Goal: Contribute content: Contribute content

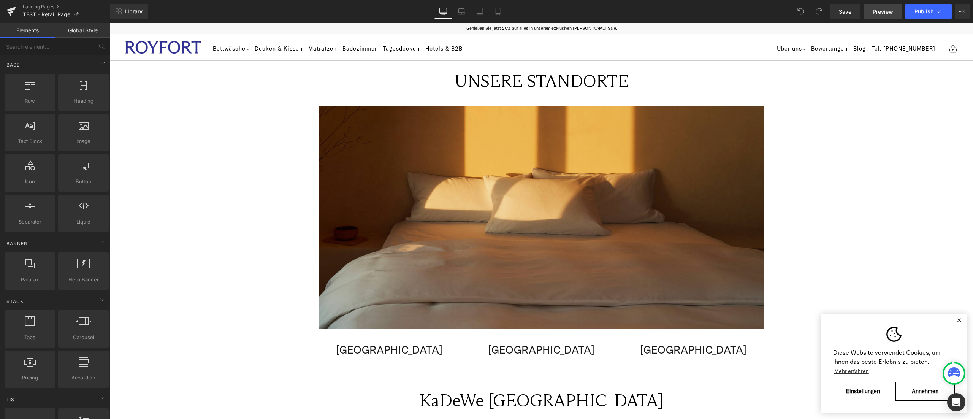
click at [877, 12] on span "Preview" at bounding box center [883, 12] width 21 height 8
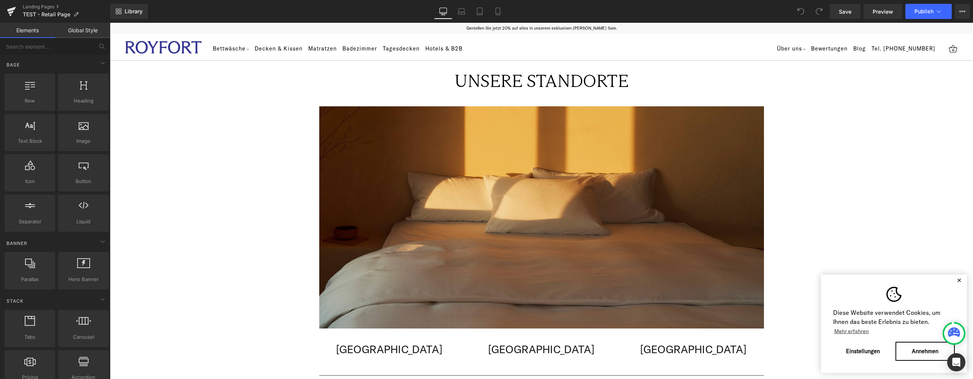
scroll to position [76, 0]
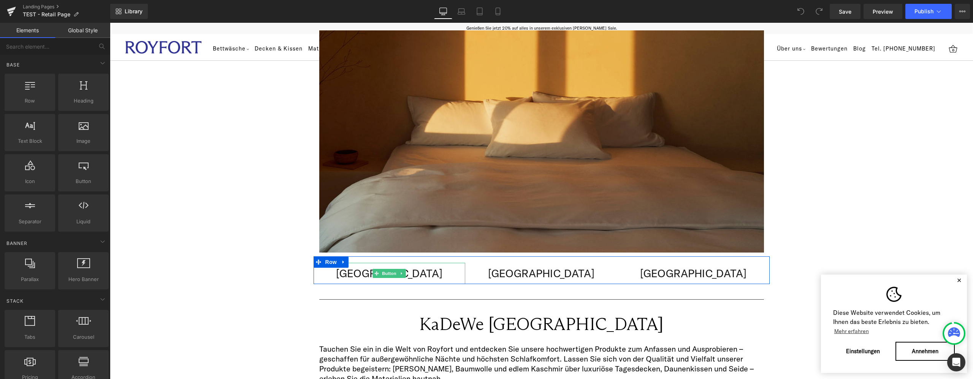
drag, startPoint x: 384, startPoint y: 273, endPoint x: 267, endPoint y: 143, distance: 174.2
click at [384, 273] on span "Button" at bounding box center [389, 273] width 17 height 9
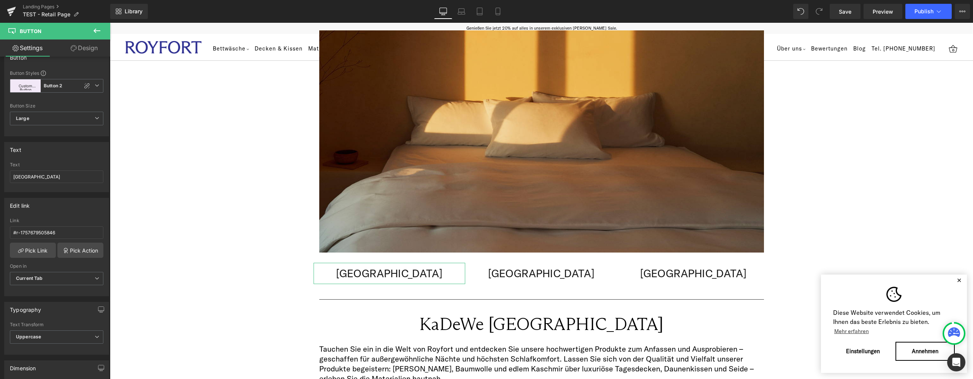
scroll to position [0, 0]
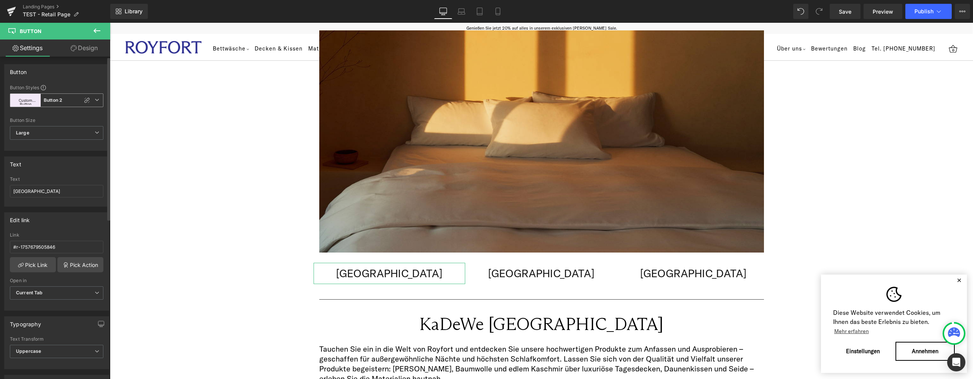
click at [97, 99] on span "Custom Button Button 2" at bounding box center [57, 101] width 94 height 14
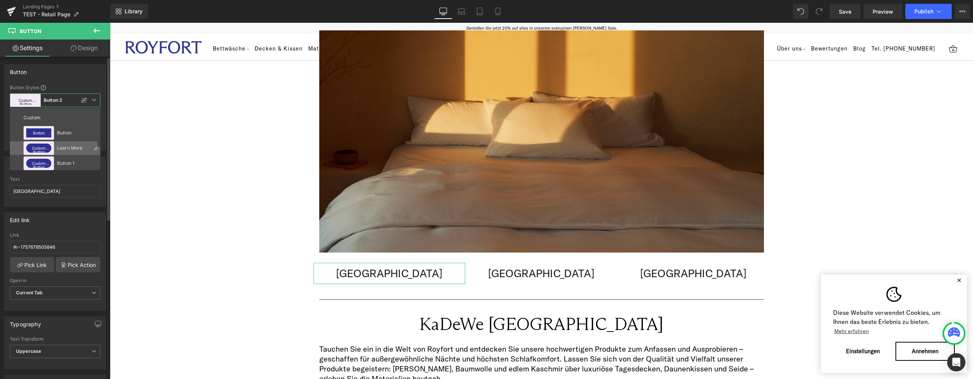
scroll to position [47, 0]
click at [94, 132] on icon at bounding box center [97, 131] width 6 height 6
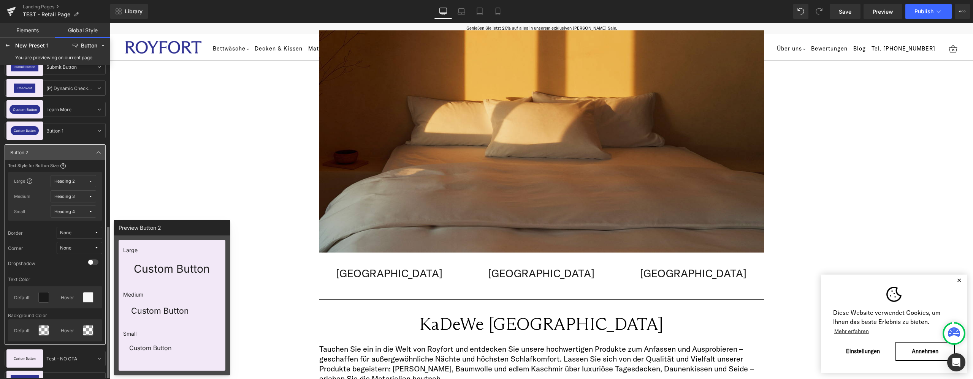
scroll to position [141, 0]
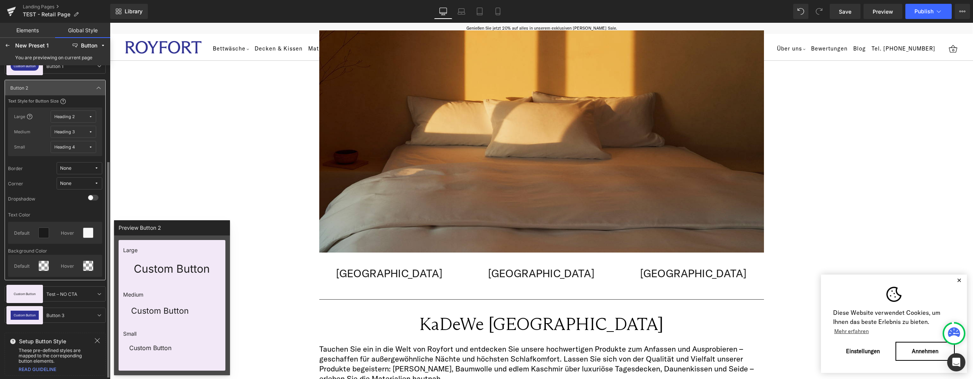
click at [82, 166] on span "None" at bounding box center [77, 169] width 34 height 6
click at [82, 193] on div "Border Solid" at bounding box center [67, 196] width 43 height 6
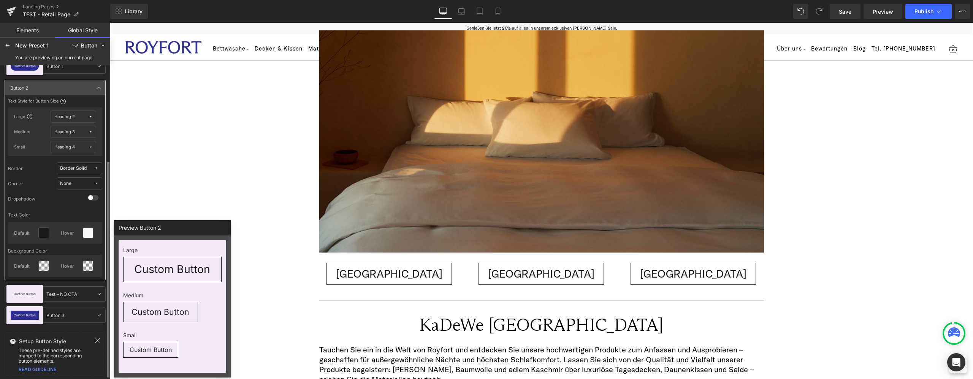
click at [86, 166] on div "Border Solid" at bounding box center [73, 169] width 27 height 6
click at [24, 179] on div "Corner None" at bounding box center [55, 184] width 94 height 12
click at [76, 170] on div "Border Solid" at bounding box center [73, 169] width 27 height 6
click at [91, 204] on div at bounding box center [93, 207] width 9 height 9
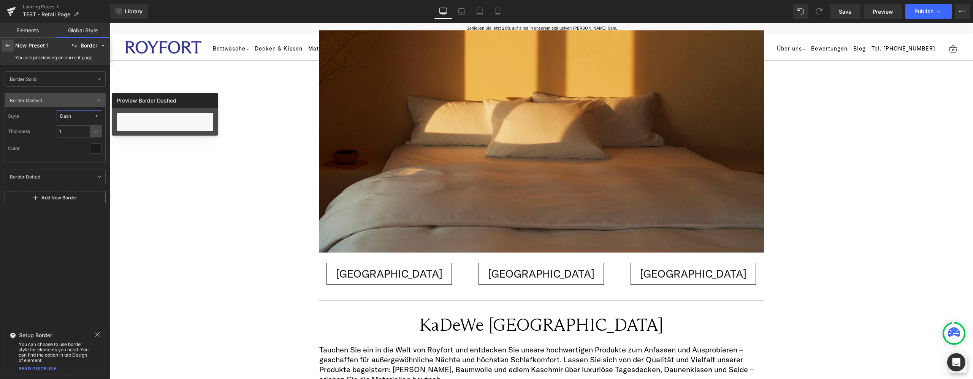
click at [6, 45] on icon at bounding box center [8, 46] width 6 height 6
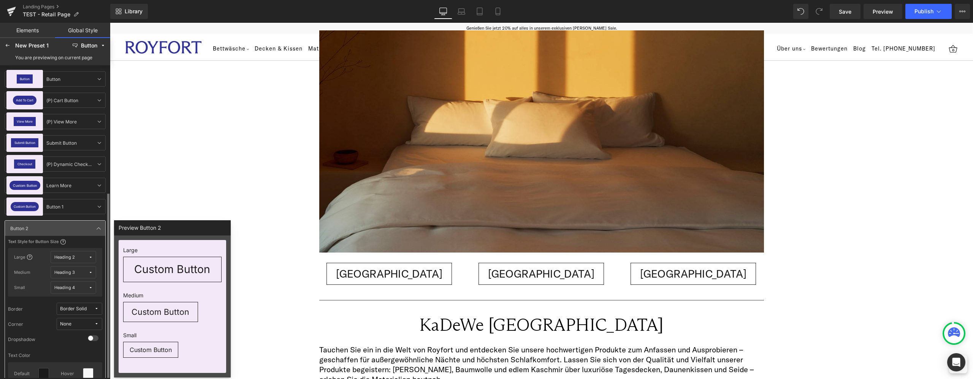
scroll to position [76, 0]
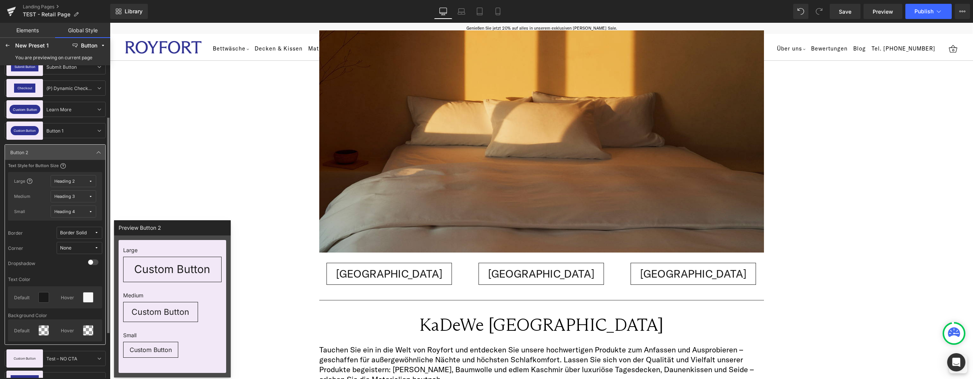
click at [85, 233] on div "Border Solid" at bounding box center [73, 233] width 27 height 6
click at [93, 259] on icon at bounding box center [93, 260] width 5 height 5
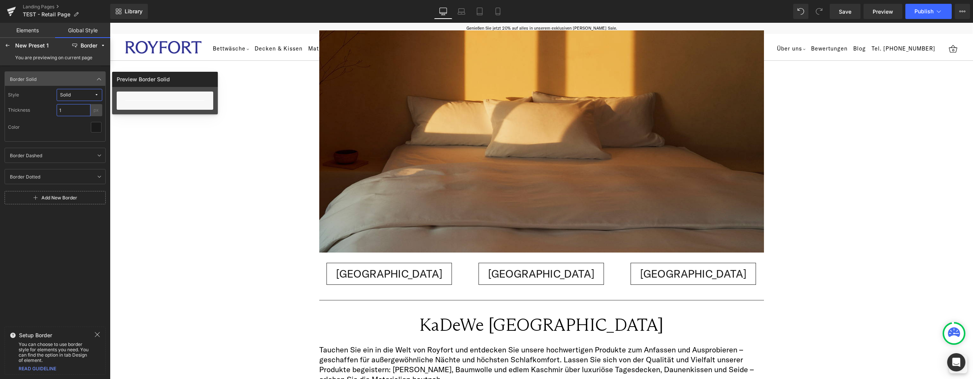
click at [83, 110] on input "1" at bounding box center [74, 110] width 34 height 12
type input "2"
type input "1"
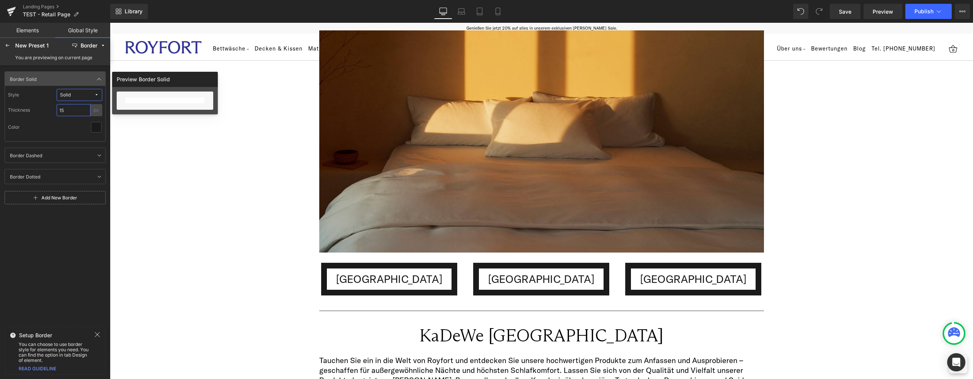
type input "1"
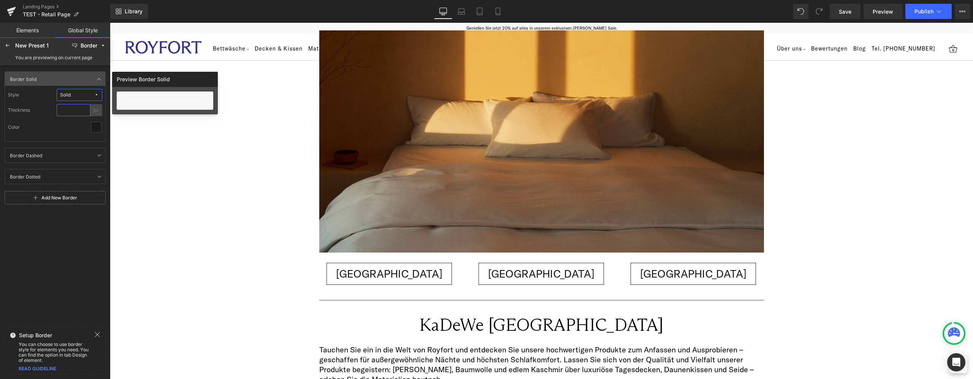
type input "2"
click at [26, 233] on div "Border Solid Border Solid Style Solid Thickness 2 px Color Border Dashed Border…" at bounding box center [55, 194] width 110 height 254
click at [31, 260] on div "Border Solid Border Solid Style Solid Thickness 2 px Color Border Dashed Border…" at bounding box center [55, 194] width 110 height 254
drag, startPoint x: 843, startPoint y: 12, endPoint x: 756, endPoint y: 47, distance: 93.8
click at [843, 11] on span "Save" at bounding box center [845, 12] width 13 height 8
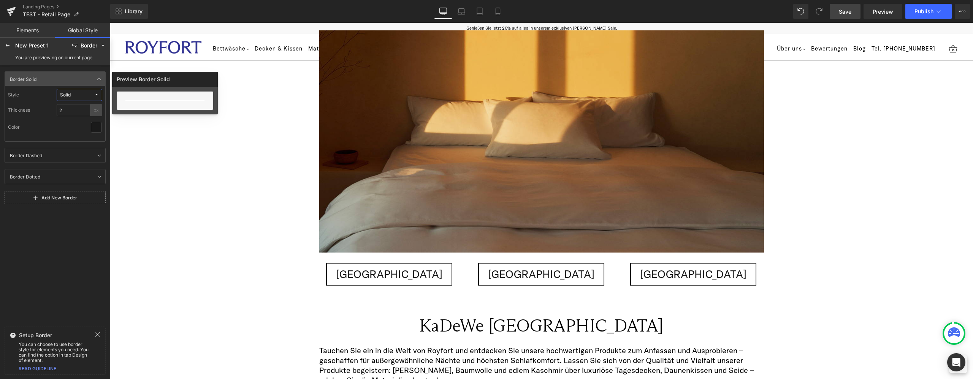
click at [852, 11] on span "Save" at bounding box center [845, 12] width 13 height 8
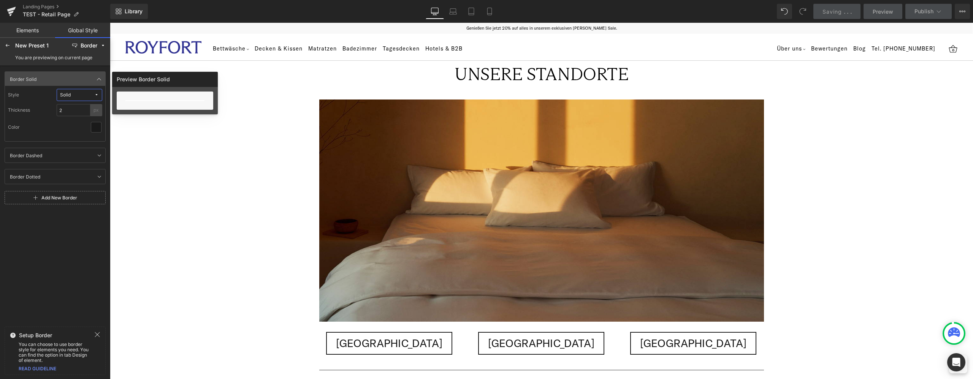
scroll to position [0, 0]
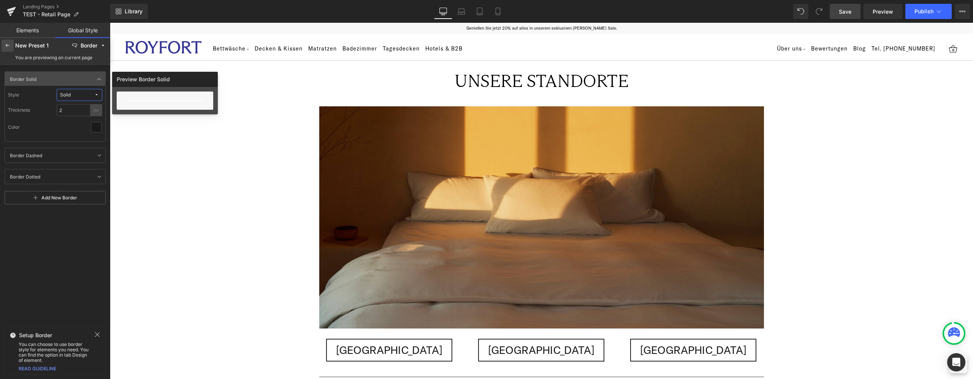
click at [3, 46] on div at bounding box center [8, 46] width 12 height 12
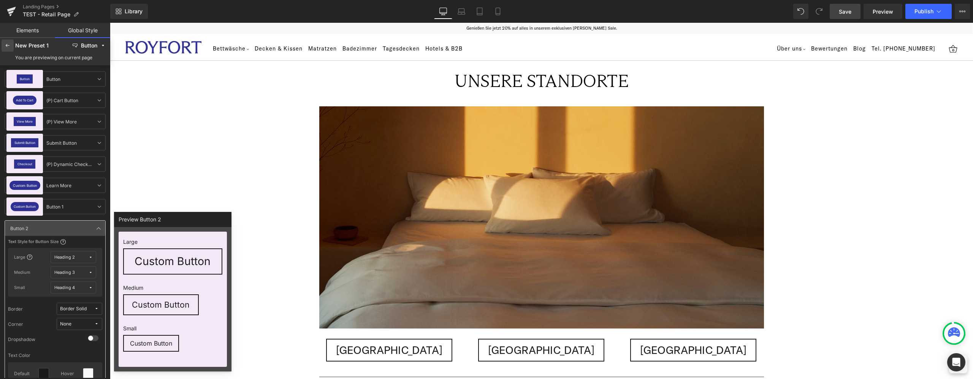
click at [4, 44] on div at bounding box center [8, 46] width 12 height 12
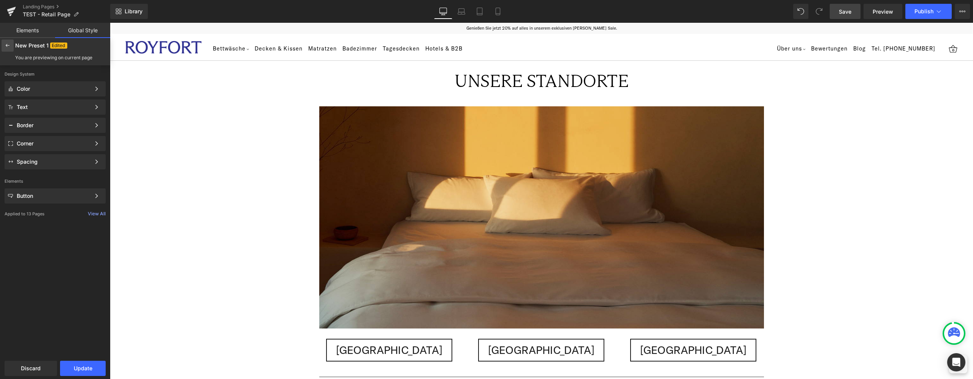
click at [5, 42] on div at bounding box center [8, 46] width 12 height 12
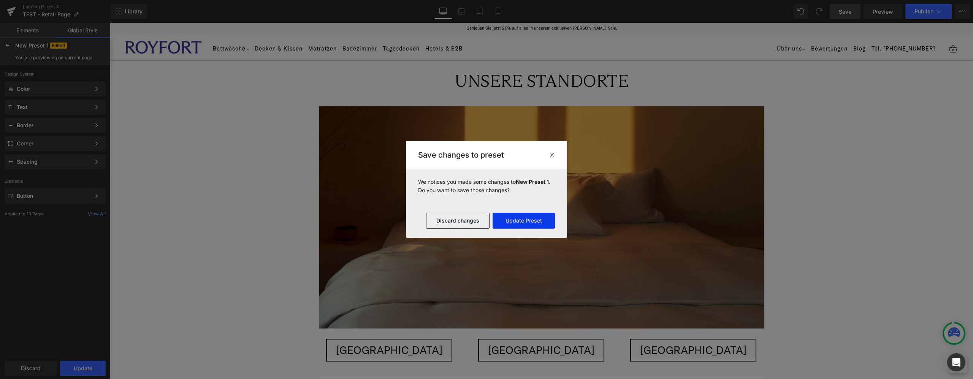
click at [525, 224] on button "Update Preset" at bounding box center [524, 221] width 62 height 16
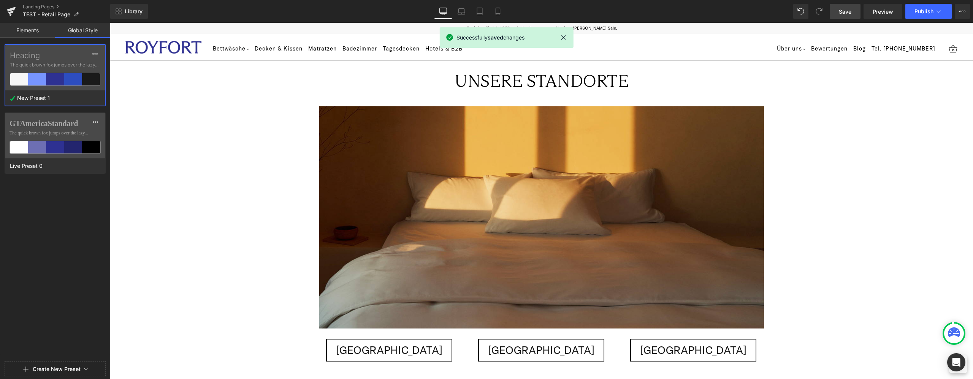
click at [844, 11] on span "Save" at bounding box center [845, 12] width 13 height 8
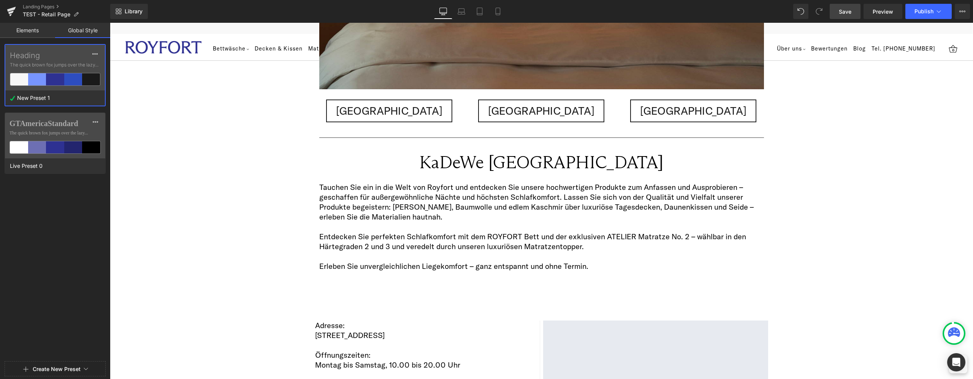
scroll to position [380, 0]
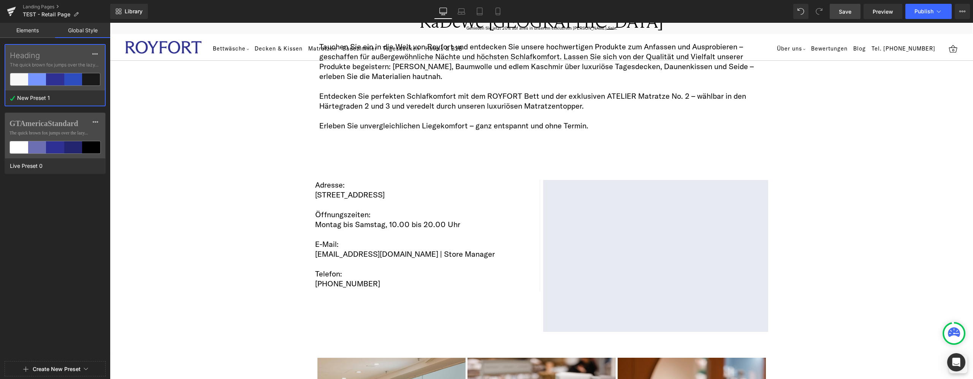
click at [354, 155] on div "Tauchen Sie ein in die Welt von Royfort und entdecken Sie unsere hochwertigen P…" at bounding box center [542, 99] width 456 height 118
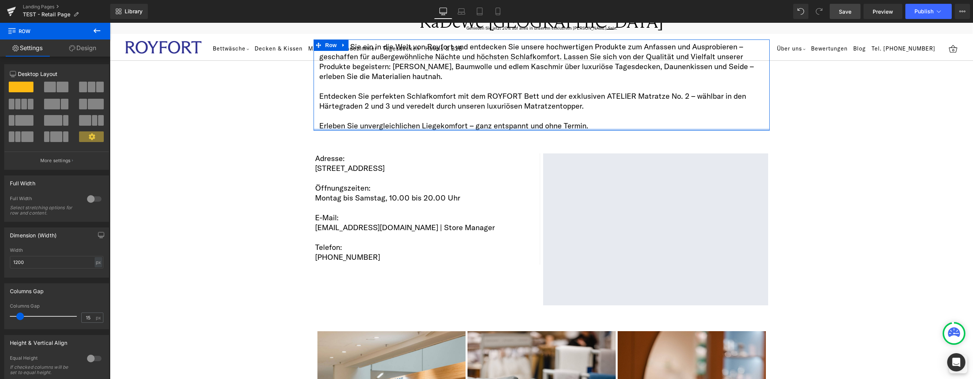
drag, startPoint x: 433, startPoint y: 153, endPoint x: 423, endPoint y: 122, distance: 32.2
click at [423, 122] on div "Tauchen Sie ein in die Welt von Royfort und entdecken Sie unsere hochwertigen P…" at bounding box center [542, 85] width 456 height 91
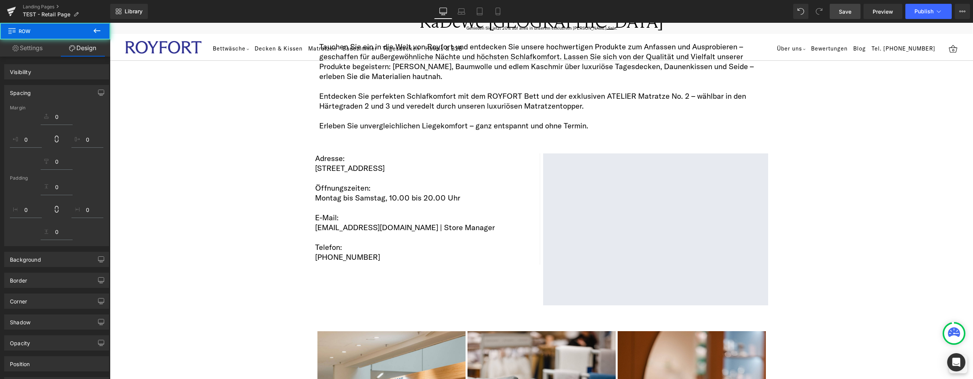
click at [844, 13] on span "Save" at bounding box center [845, 12] width 13 height 8
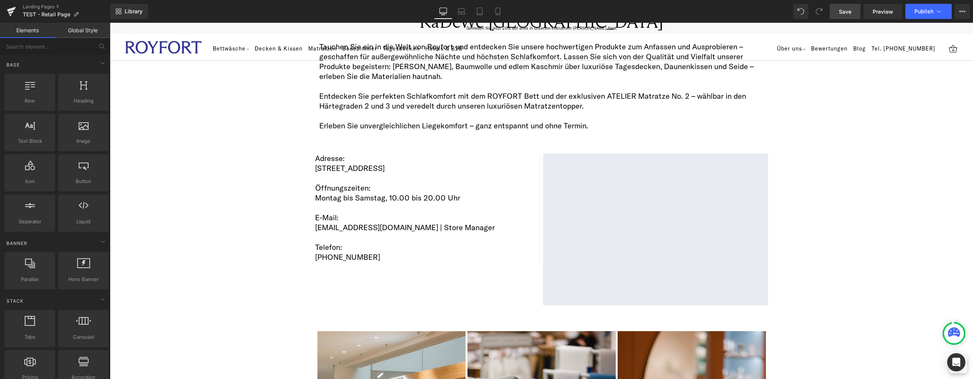
click at [845, 16] on link "Save" at bounding box center [845, 11] width 31 height 15
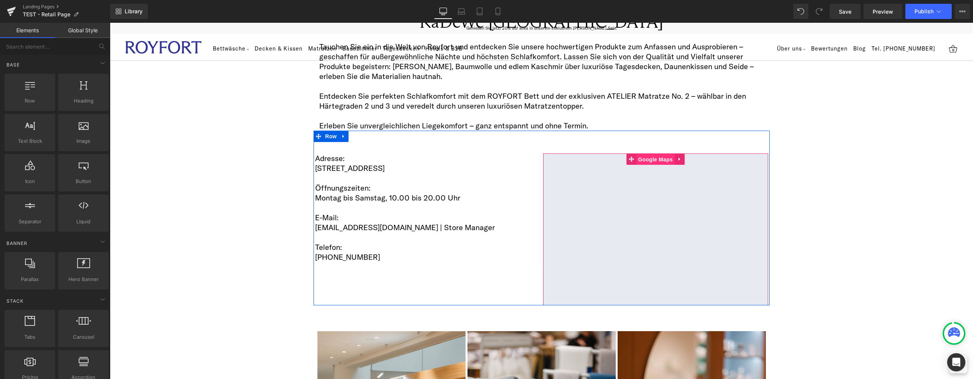
click at [654, 161] on span "Google Maps" at bounding box center [655, 159] width 38 height 11
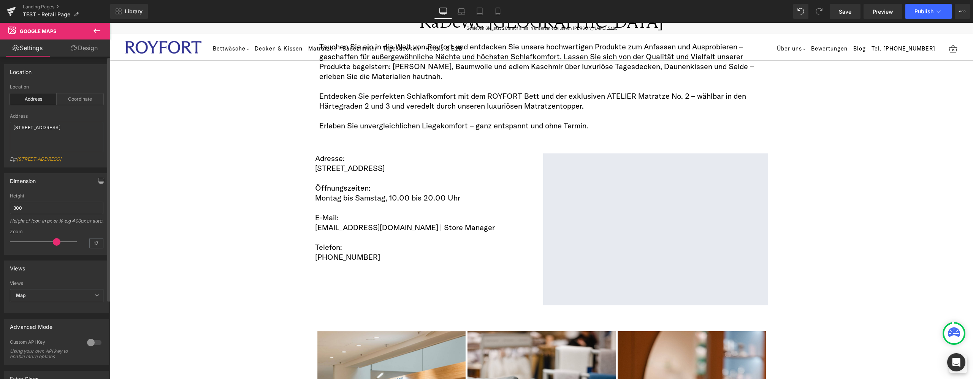
drag, startPoint x: 47, startPoint y: 252, endPoint x: 56, endPoint y: 252, distance: 8.4
click at [56, 246] on span at bounding box center [57, 242] width 8 height 8
type input "13"
drag, startPoint x: 53, startPoint y: 251, endPoint x: 44, endPoint y: 251, distance: 9.1
click at [44, 246] on span at bounding box center [47, 242] width 8 height 8
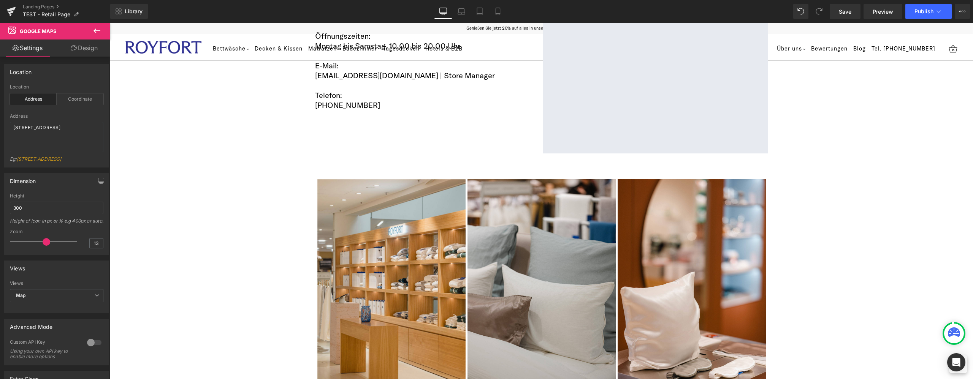
scroll to position [608, 0]
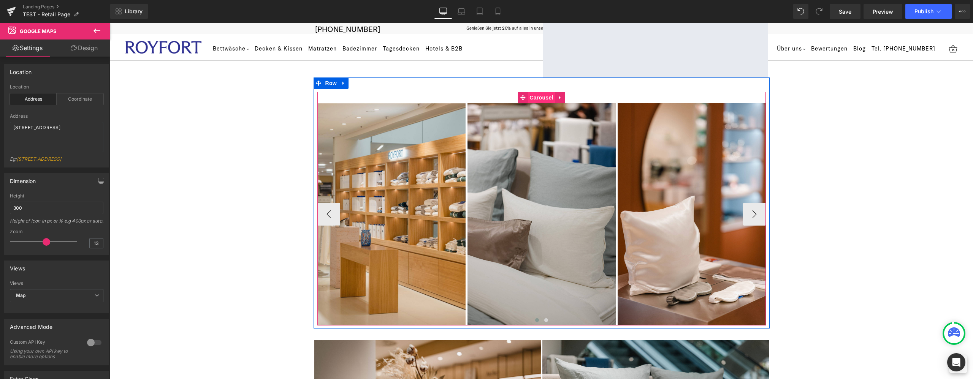
click at [530, 98] on span "Carousel" at bounding box center [541, 97] width 27 height 11
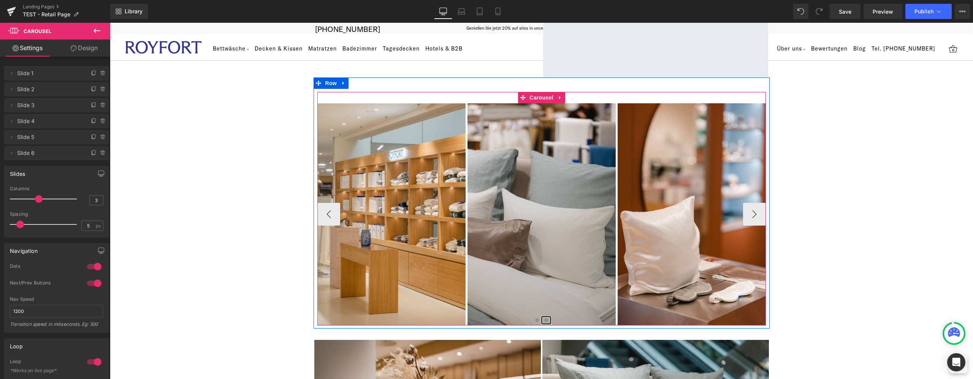
click at [544, 319] on span at bounding box center [546, 321] width 4 height 4
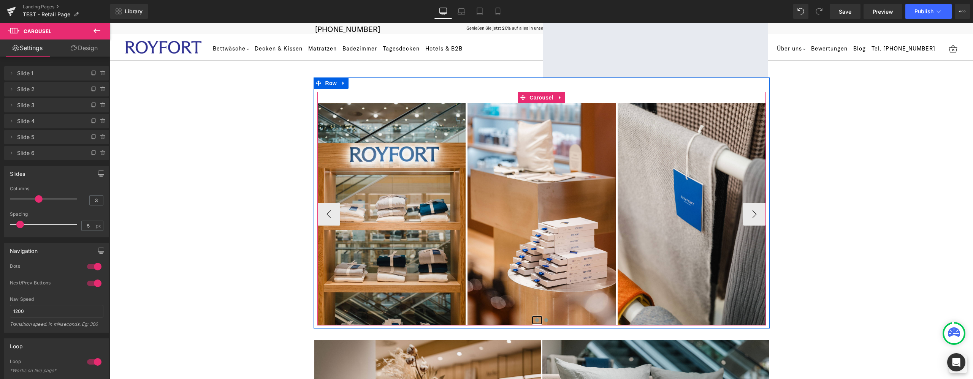
click at [534, 321] on button at bounding box center [537, 321] width 9 height 8
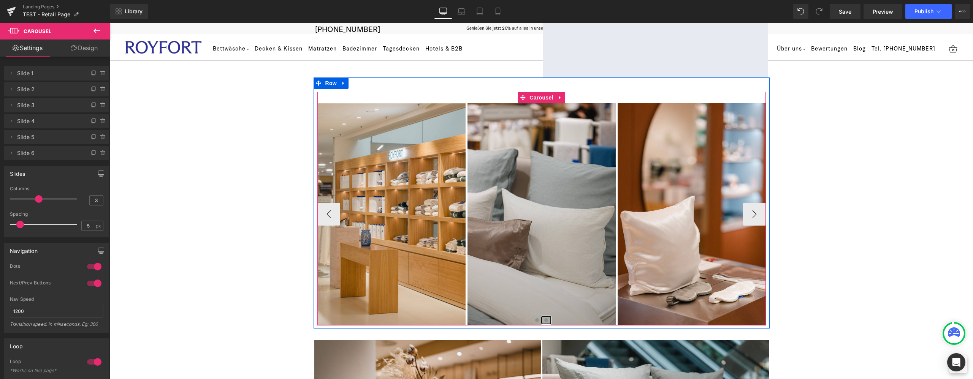
click at [544, 318] on button at bounding box center [546, 321] width 9 height 8
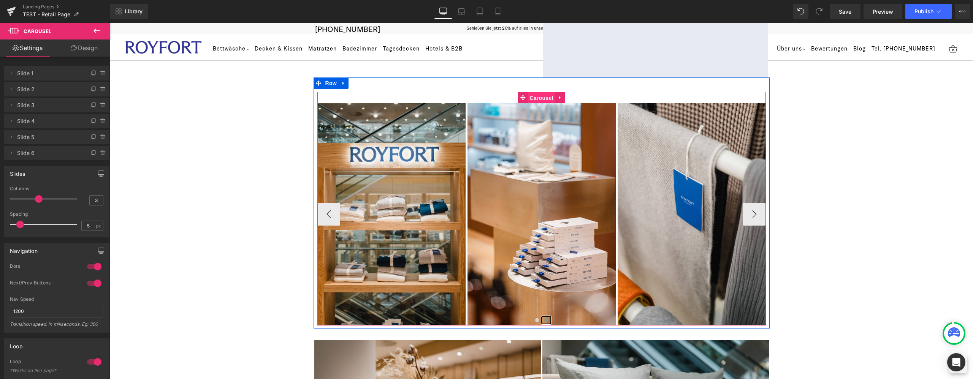
click at [539, 102] on span "Carousel" at bounding box center [541, 97] width 27 height 11
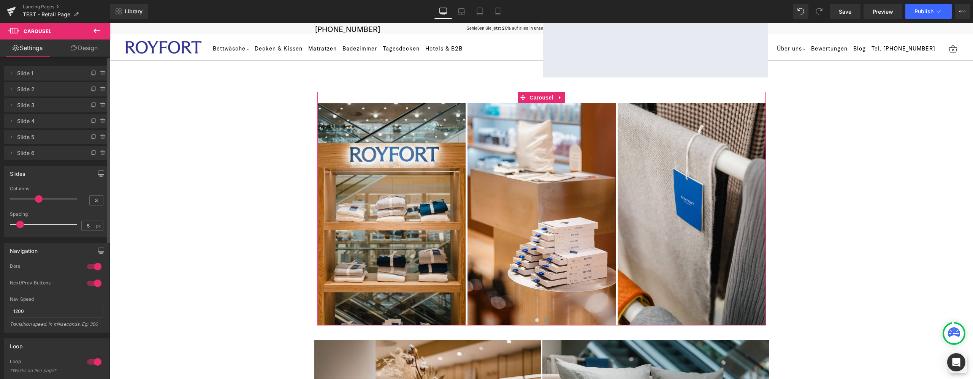
click at [92, 282] on div at bounding box center [94, 284] width 18 height 12
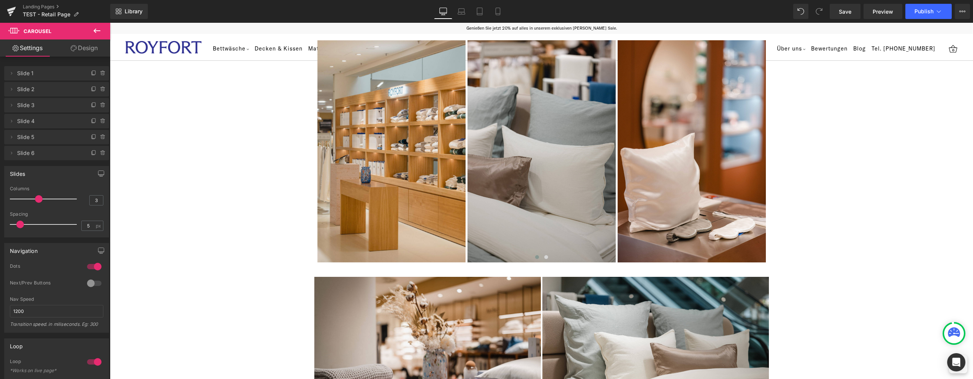
scroll to position [760, 0]
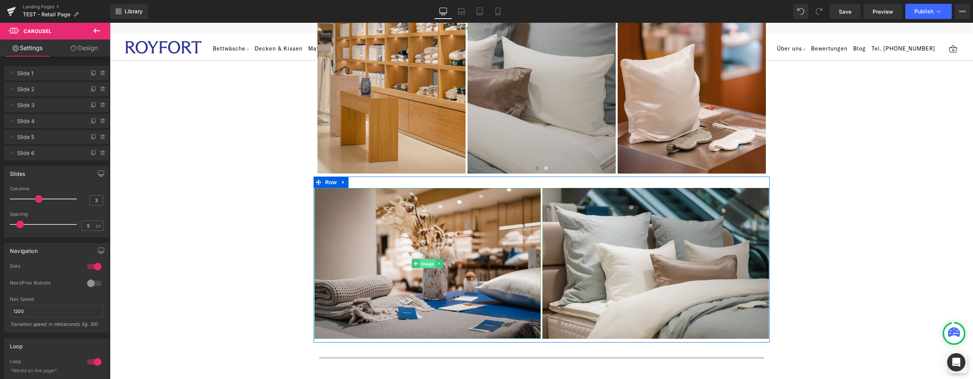
click at [422, 263] on span "Image" at bounding box center [428, 263] width 16 height 9
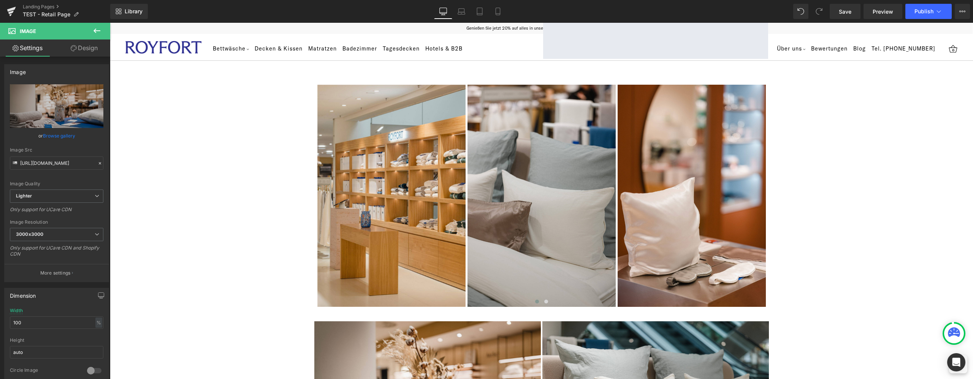
scroll to position [608, 0]
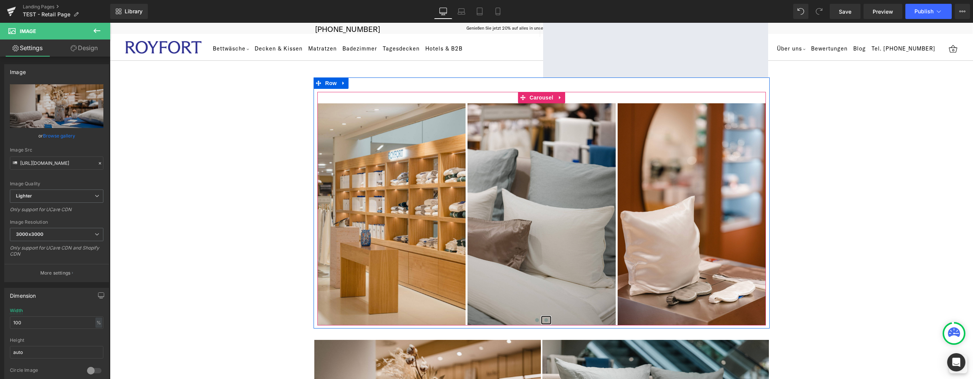
click at [544, 322] on button at bounding box center [546, 321] width 9 height 8
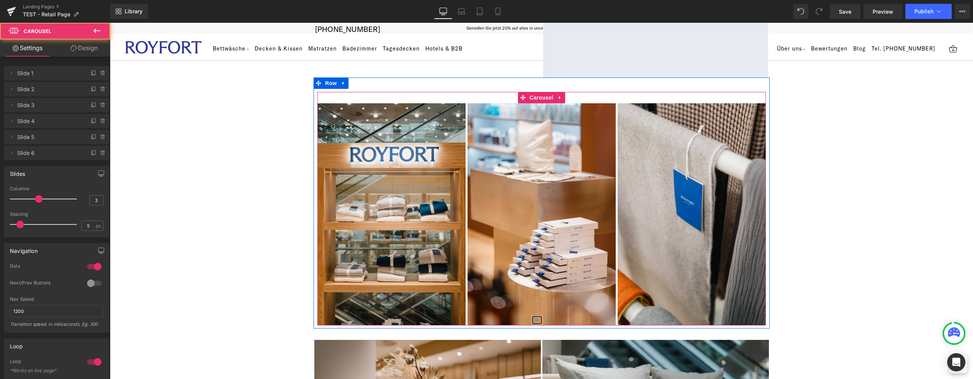
click at [535, 320] on span at bounding box center [537, 321] width 4 height 4
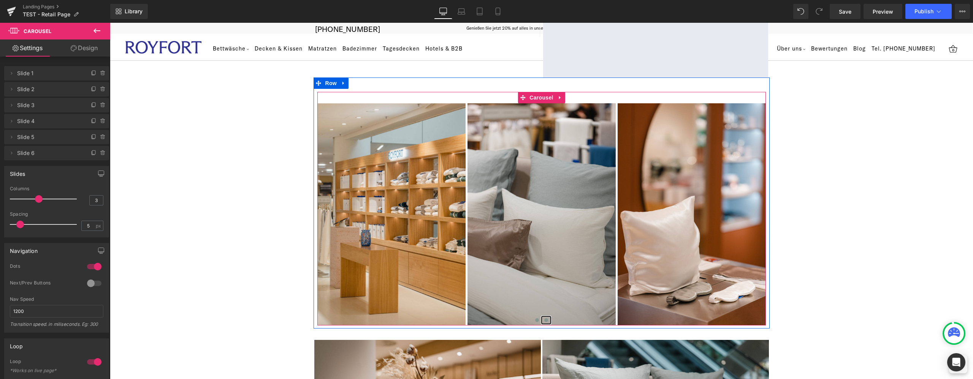
click at [544, 319] on span at bounding box center [546, 321] width 4 height 4
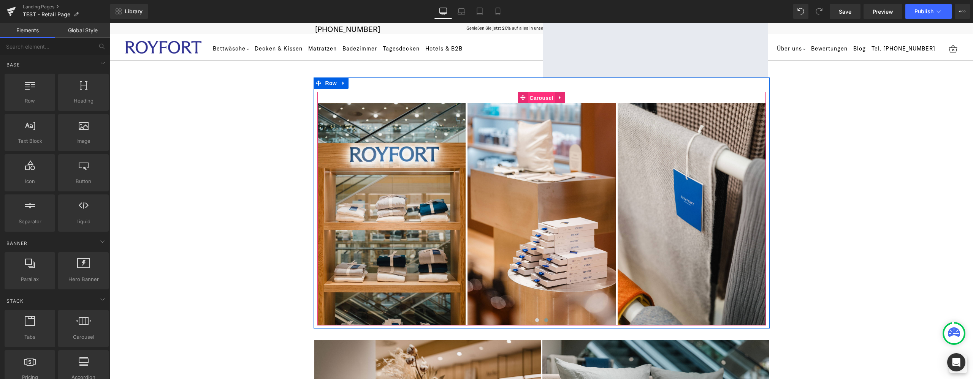
click at [535, 99] on span "Carousel" at bounding box center [541, 97] width 27 height 11
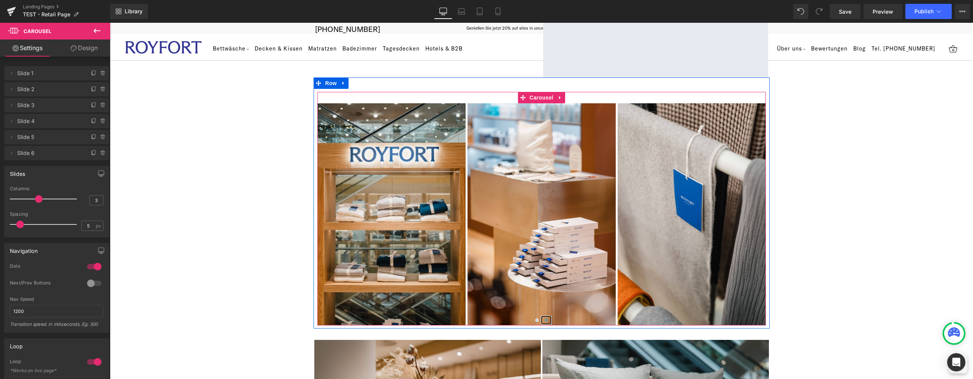
click at [542, 322] on button at bounding box center [546, 321] width 9 height 8
click at [544, 321] on span at bounding box center [546, 321] width 4 height 4
click at [535, 320] on span at bounding box center [537, 321] width 4 height 4
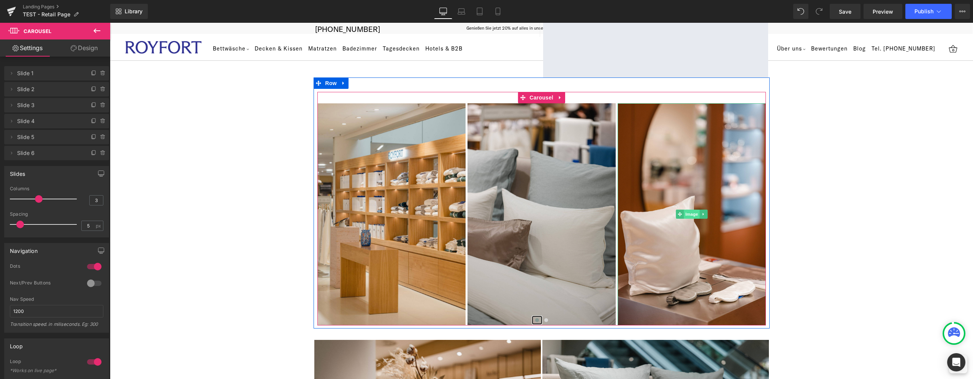
click at [684, 213] on span "Image" at bounding box center [692, 214] width 16 height 9
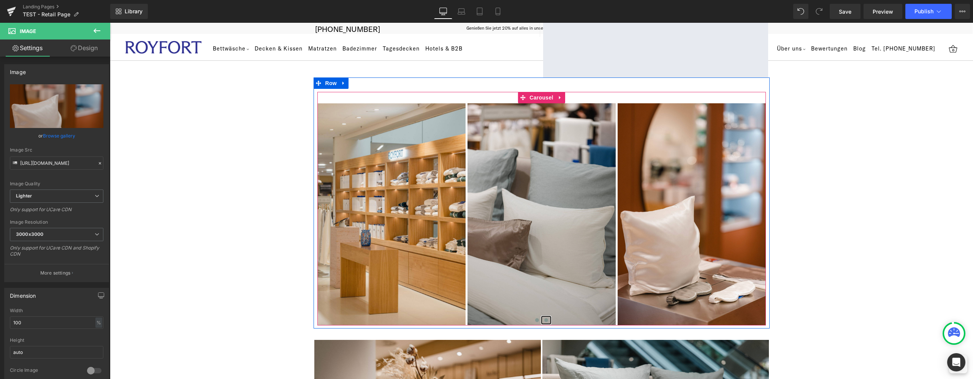
click at [542, 319] on button at bounding box center [546, 321] width 9 height 8
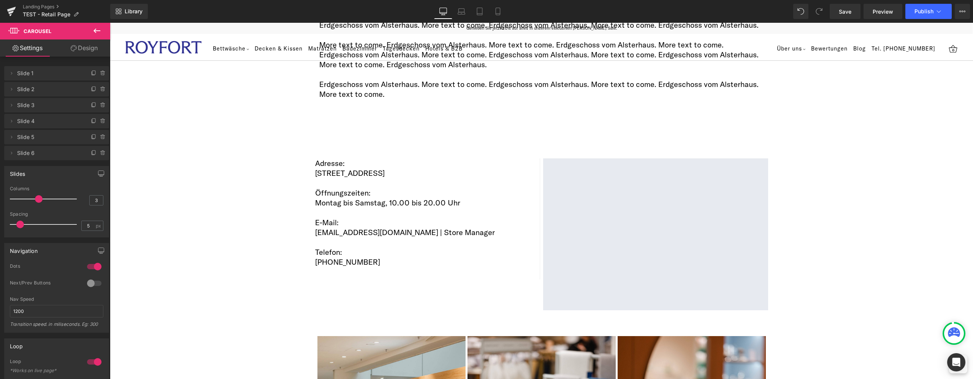
scroll to position [1154, 0]
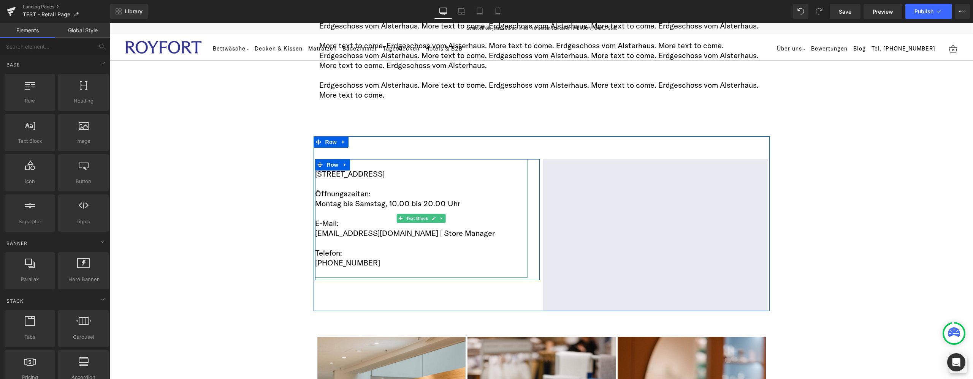
click at [343, 237] on p "[EMAIL_ADDRESS][DOMAIN_NAME] | Store Manager" at bounding box center [421, 233] width 213 height 10
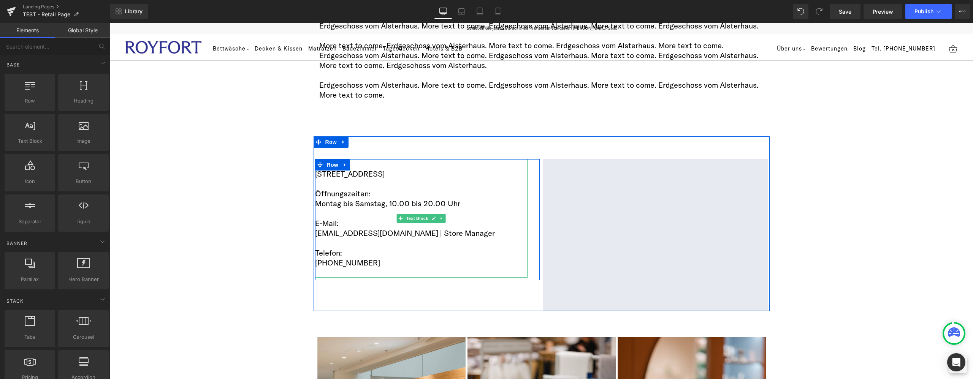
click at [338, 225] on p "E-Mail:" at bounding box center [421, 224] width 213 height 10
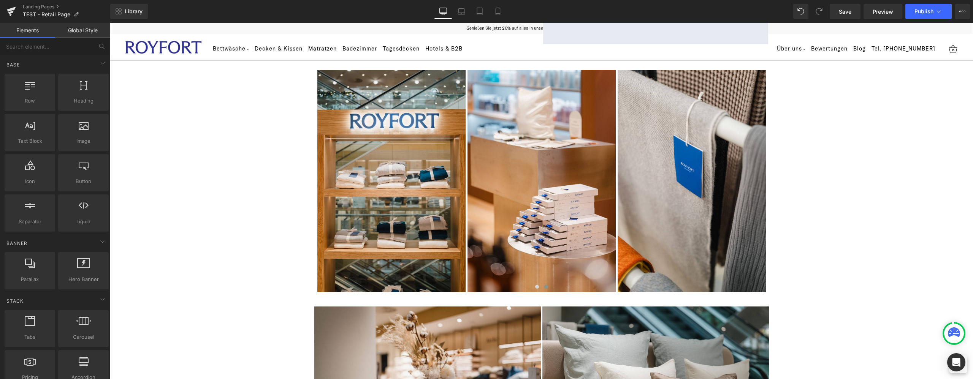
scroll to position [643, 0]
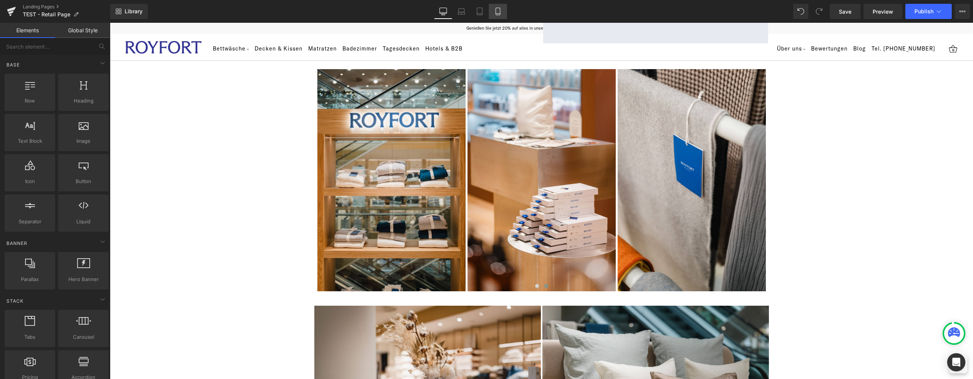
click at [501, 13] on icon at bounding box center [498, 12] width 8 height 8
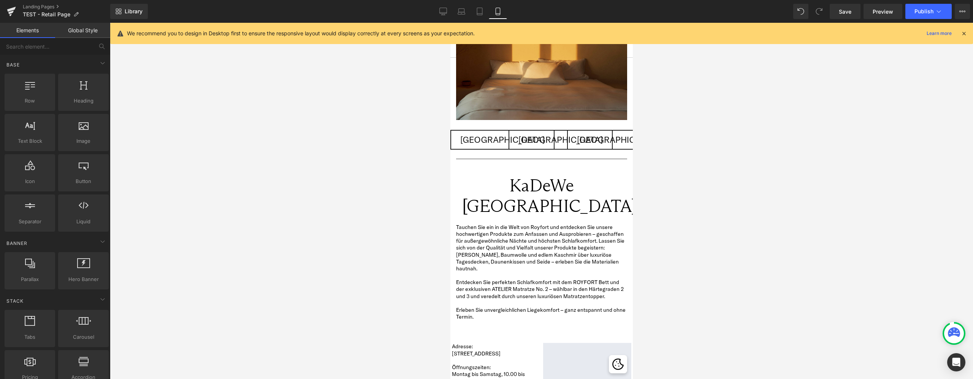
scroll to position [152, 0]
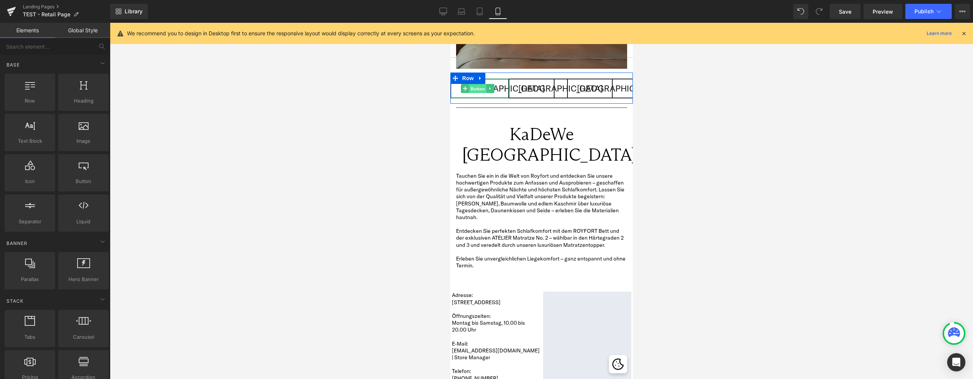
click at [482, 84] on span "Button" at bounding box center [477, 88] width 17 height 9
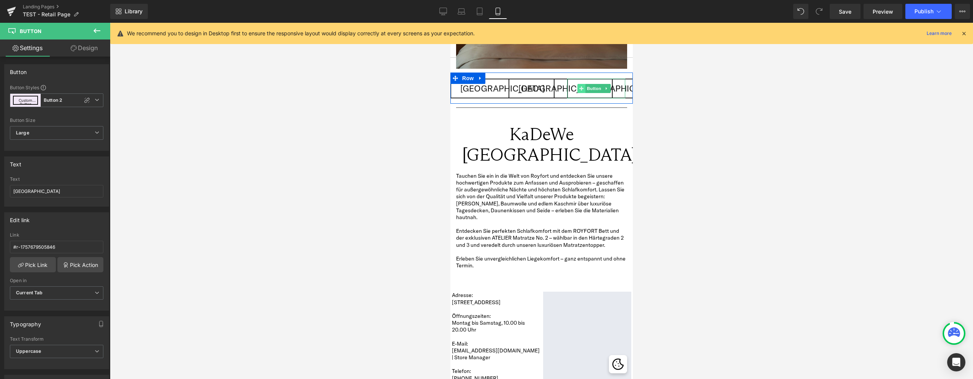
click at [577, 84] on span at bounding box center [581, 88] width 8 height 9
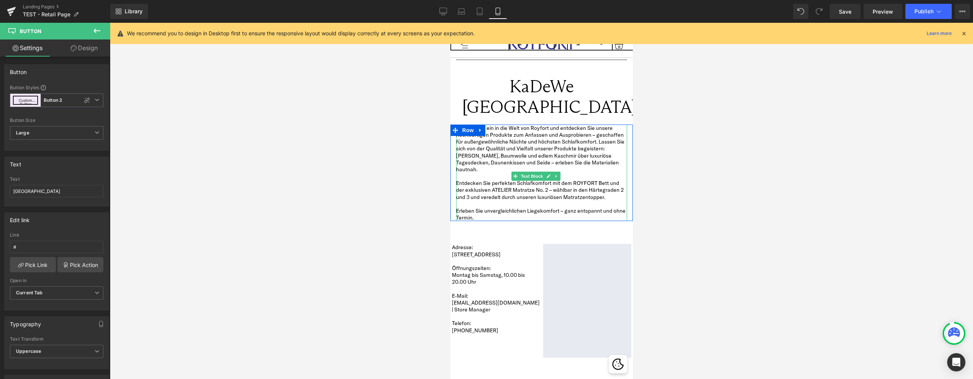
scroll to position [228, 0]
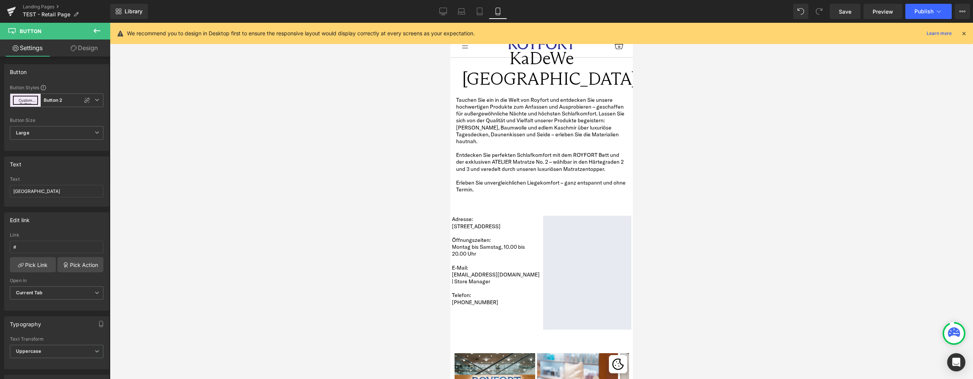
click at [276, 190] on div at bounding box center [541, 201] width 863 height 357
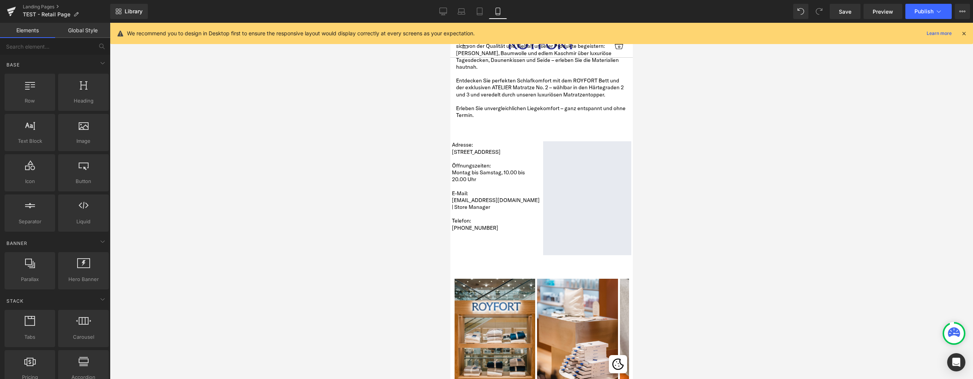
scroll to position [304, 0]
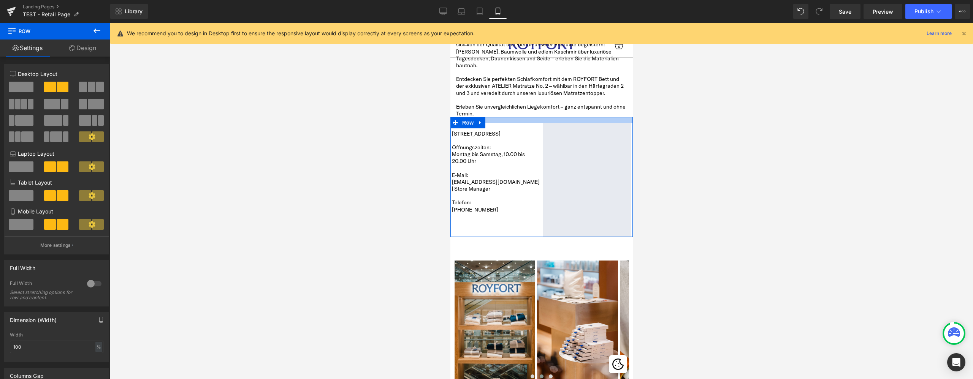
click at [514, 117] on div at bounding box center [541, 120] width 182 height 6
click at [370, 158] on div at bounding box center [541, 201] width 863 height 357
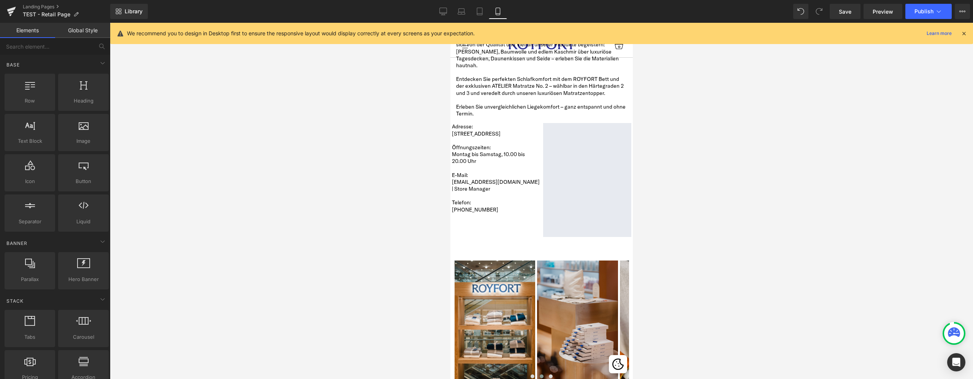
scroll to position [380, 0]
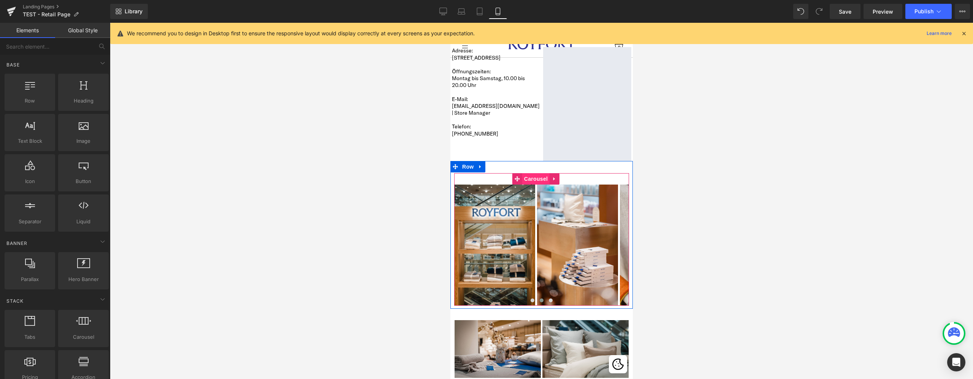
click at [527, 173] on span "Carousel" at bounding box center [535, 178] width 27 height 11
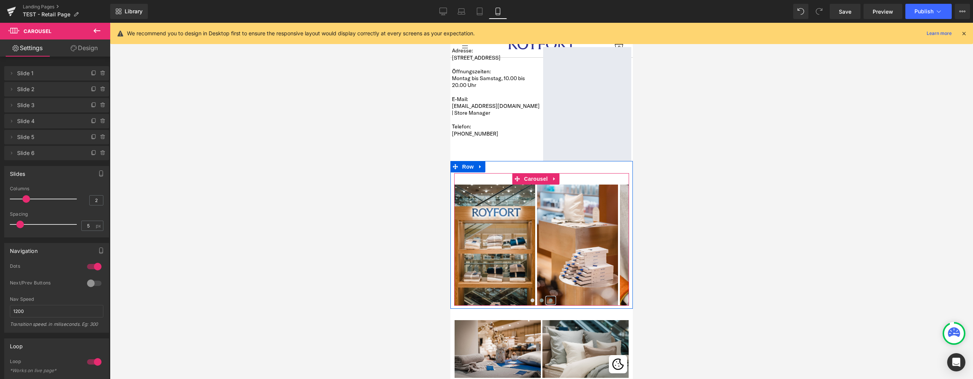
click at [549, 299] on span at bounding box center [551, 301] width 4 height 4
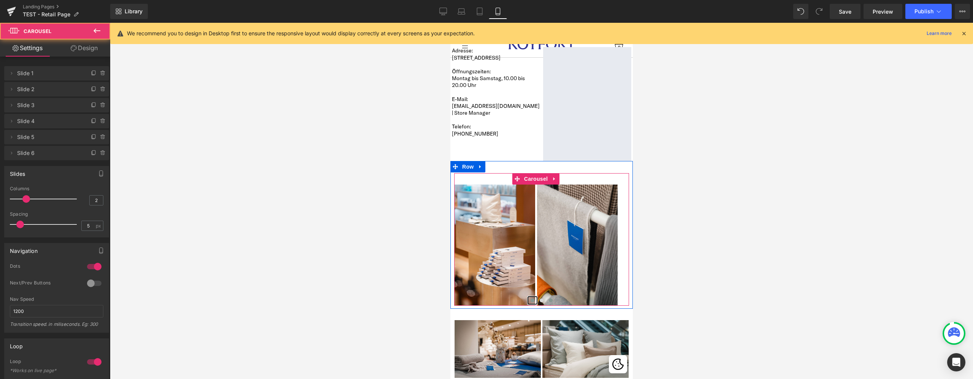
click at [528, 297] on button at bounding box center [532, 301] width 9 height 8
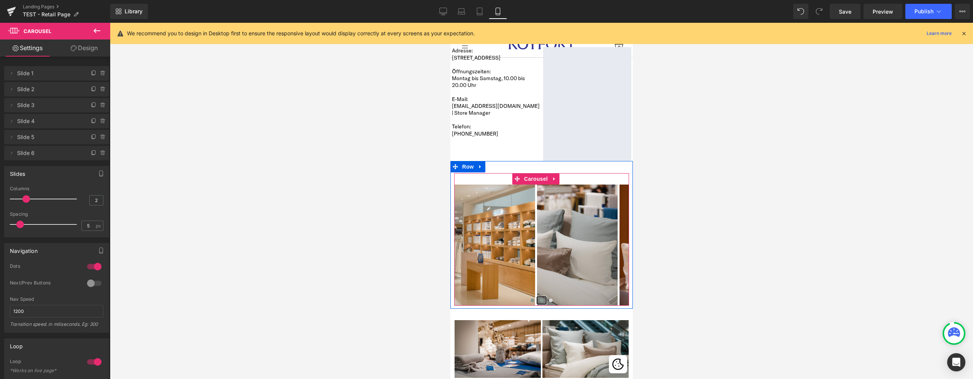
click at [539, 299] on span at bounding box center [541, 301] width 4 height 4
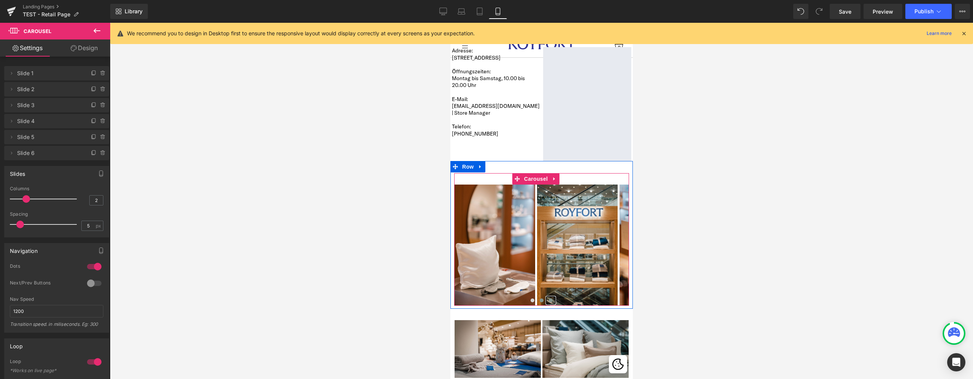
click at [546, 297] on button at bounding box center [550, 301] width 9 height 8
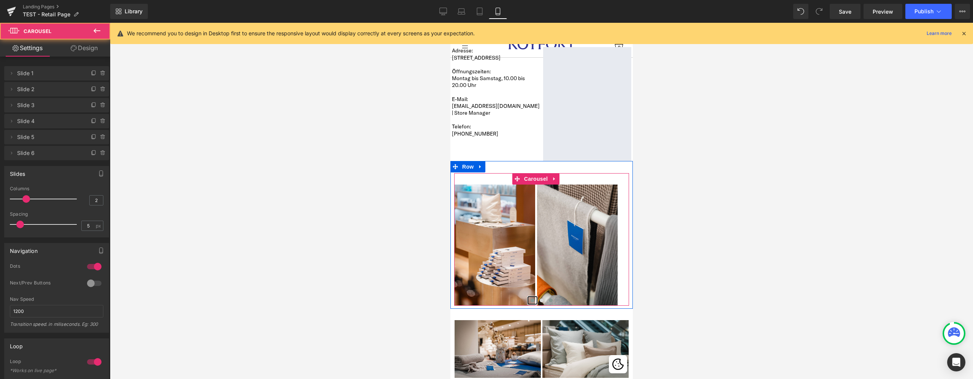
click at [528, 297] on button at bounding box center [532, 301] width 9 height 8
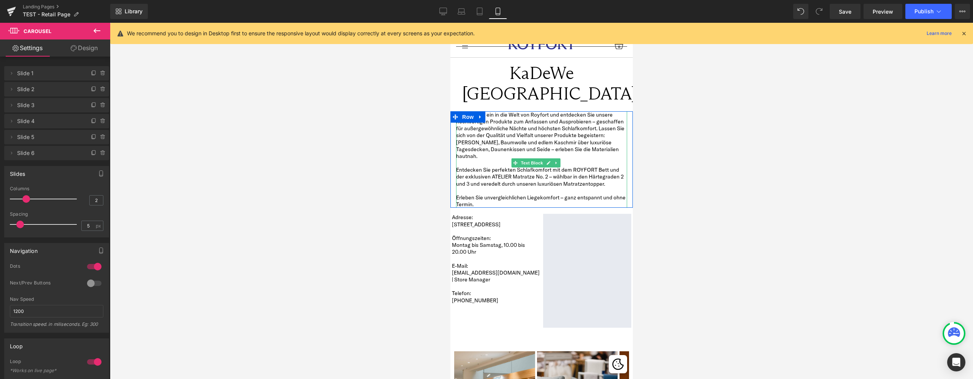
scroll to position [287, 0]
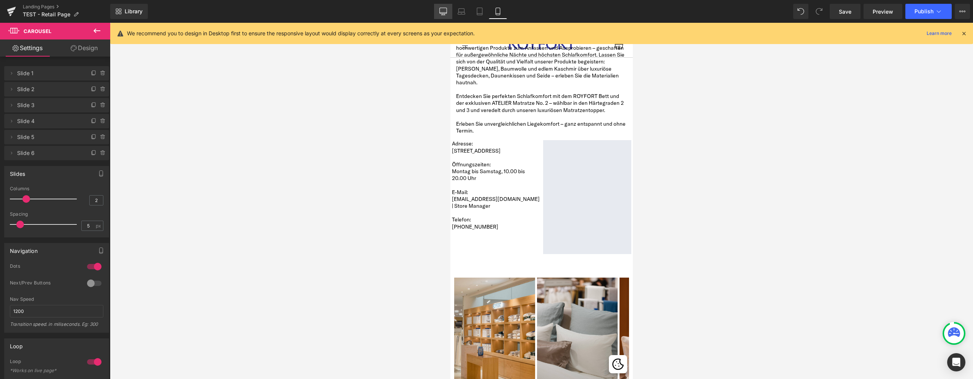
click at [440, 8] on icon at bounding box center [443, 12] width 8 height 8
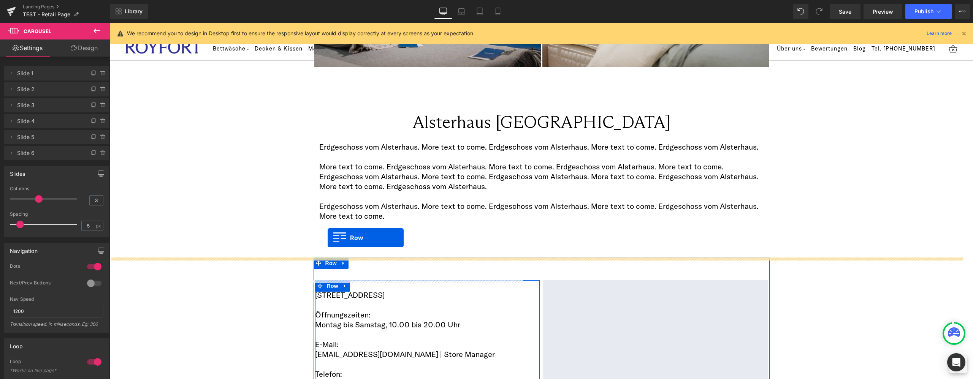
scroll to position [1032, 0]
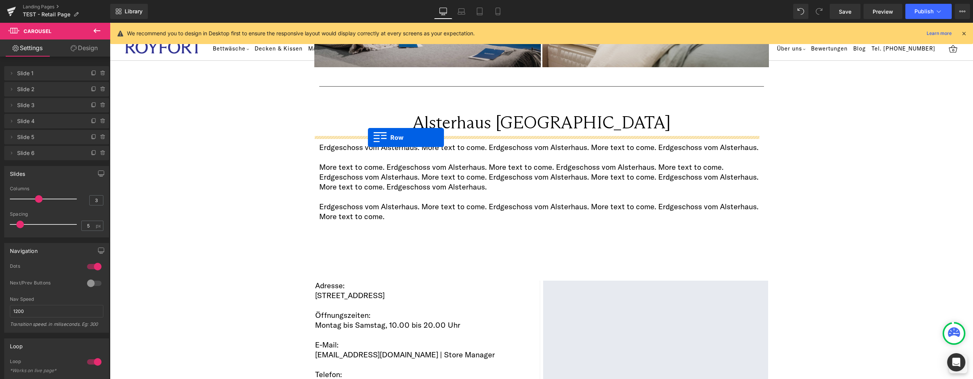
drag, startPoint x: 313, startPoint y: 160, endPoint x: 368, endPoint y: 138, distance: 60.0
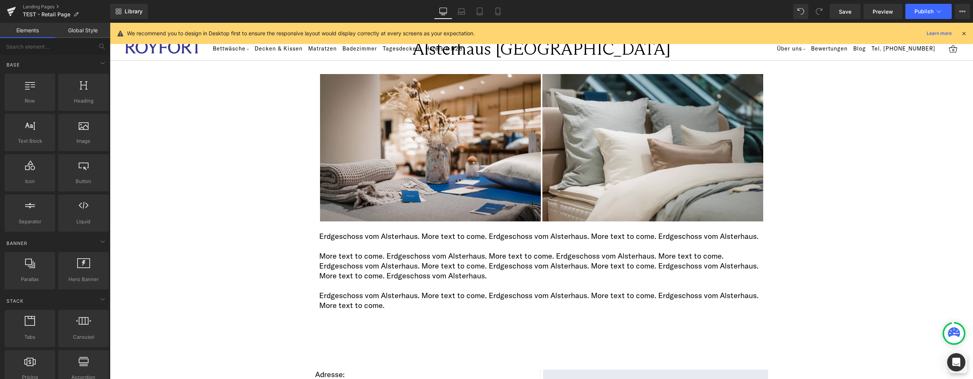
scroll to position [952, 0]
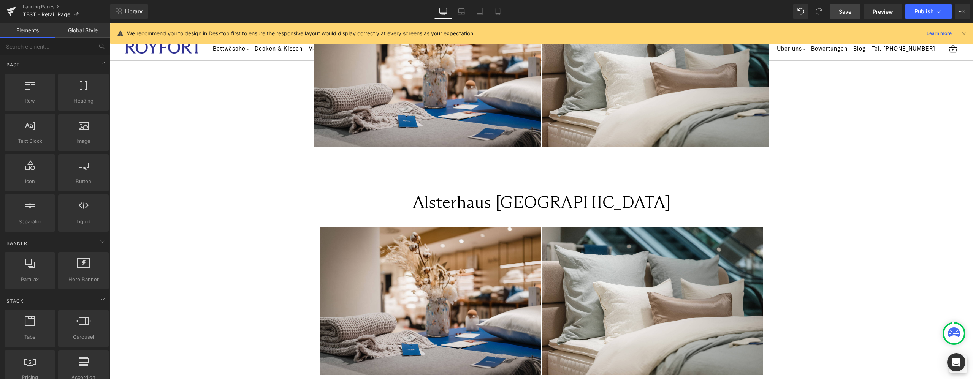
drag, startPoint x: 852, startPoint y: 11, endPoint x: 476, endPoint y: 259, distance: 450.1
click at [852, 11] on span "Save" at bounding box center [845, 12] width 13 height 8
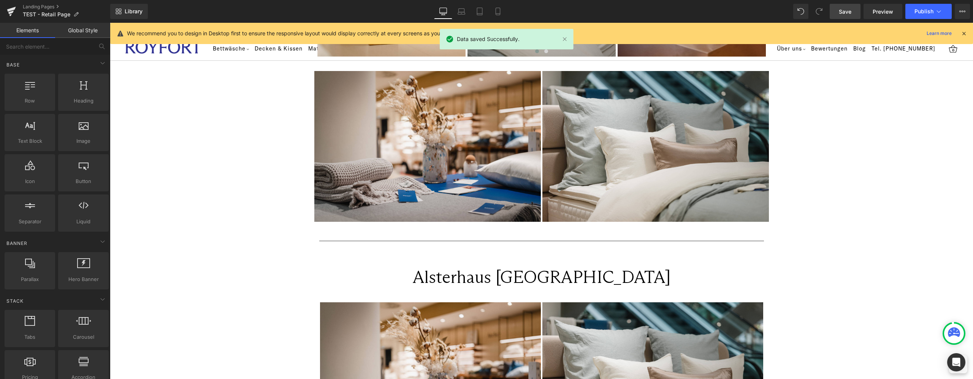
scroll to position [876, 0]
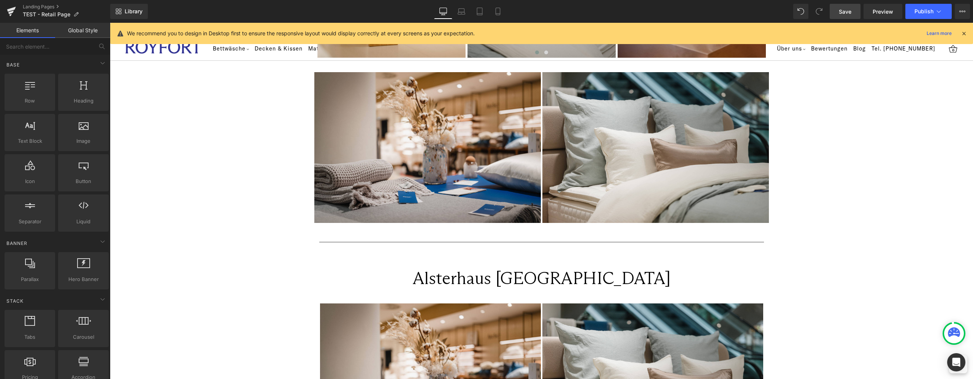
click at [848, 8] on span "Save" at bounding box center [845, 12] width 13 height 8
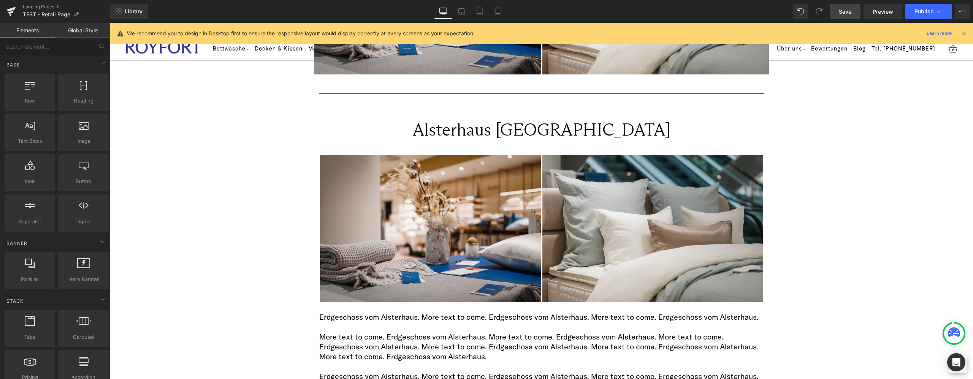
scroll to position [1104, 0]
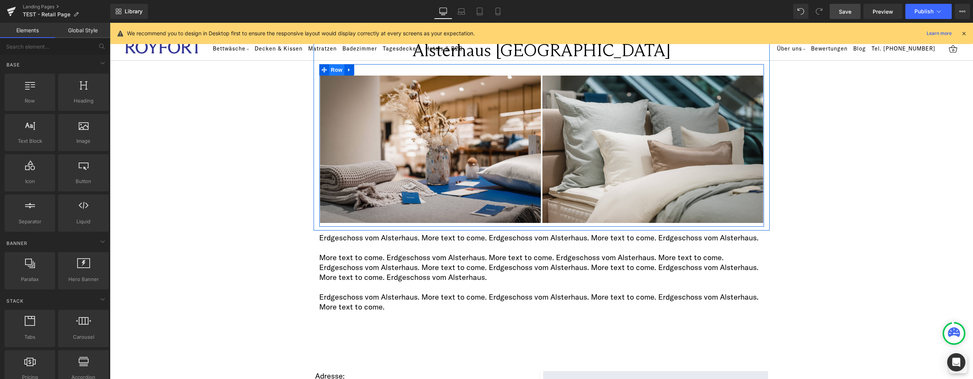
click at [329, 70] on span "Row" at bounding box center [336, 69] width 15 height 11
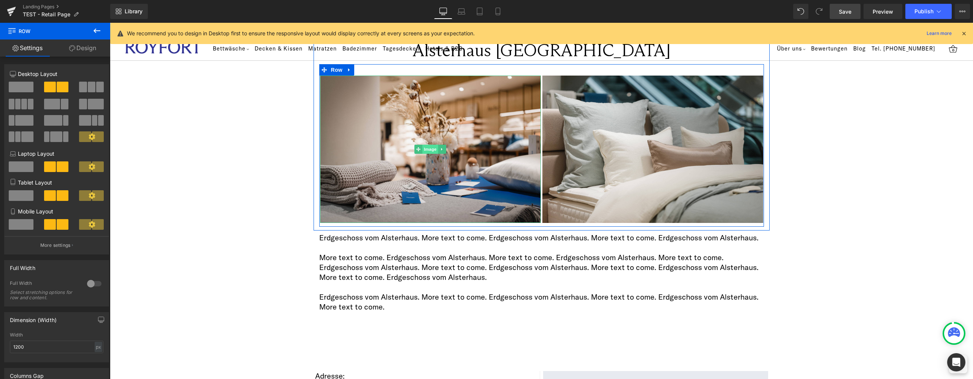
click at [422, 147] on span "Image" at bounding box center [430, 149] width 16 height 9
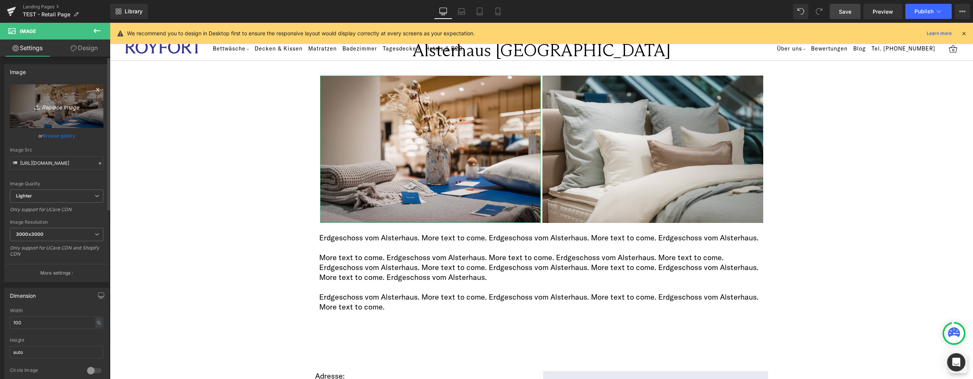
click at [49, 100] on link "Replace Image" at bounding box center [57, 106] width 94 height 44
type input "C:\fakepath\royfort-kadewe-12.jpg"
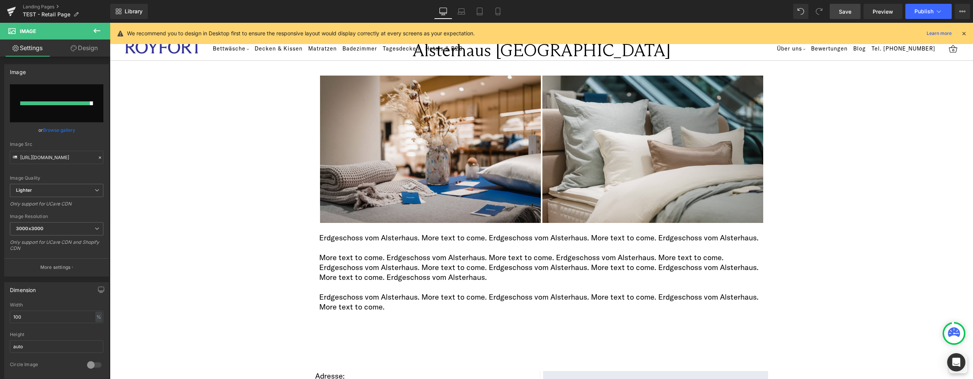
type input "[URL][DOMAIN_NAME]"
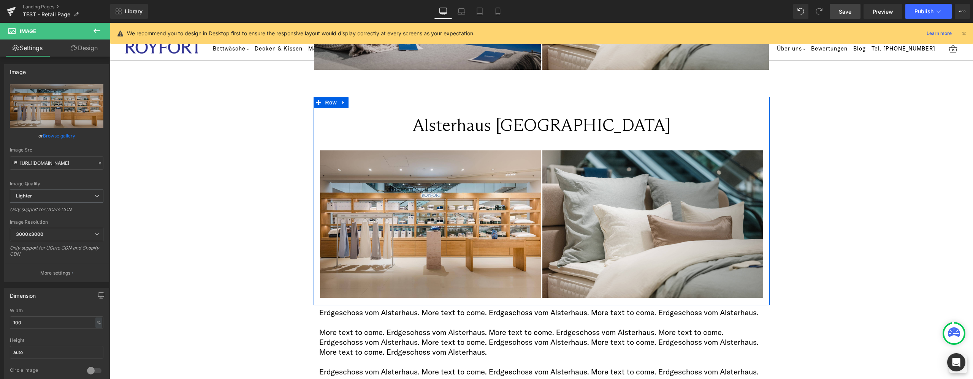
scroll to position [1028, 0]
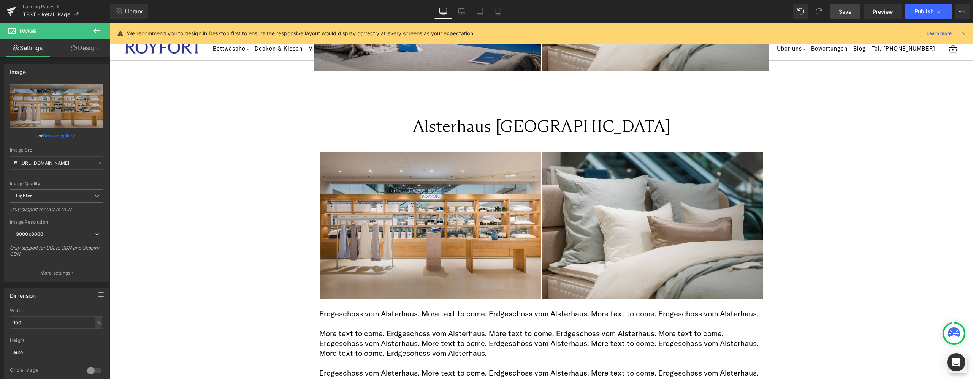
click at [850, 13] on span "Save" at bounding box center [845, 12] width 13 height 8
click at [46, 102] on icon "Replace Image" at bounding box center [56, 107] width 61 height 10
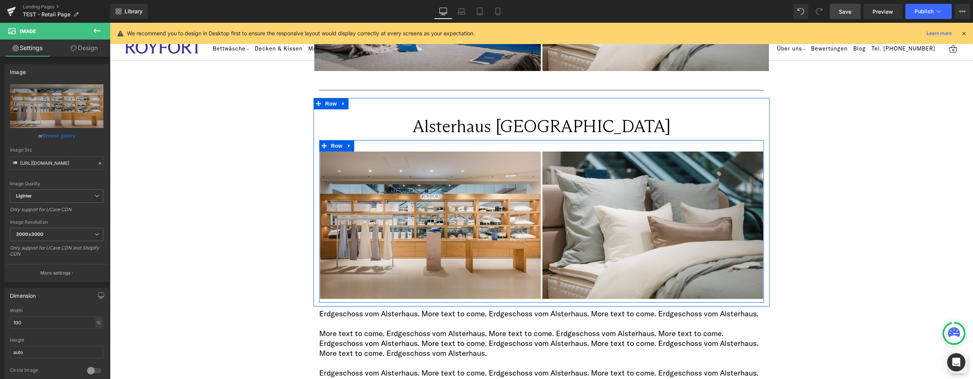
click at [347, 144] on icon at bounding box center [349, 146] width 5 height 6
click at [357, 145] on icon at bounding box center [359, 145] width 5 height 5
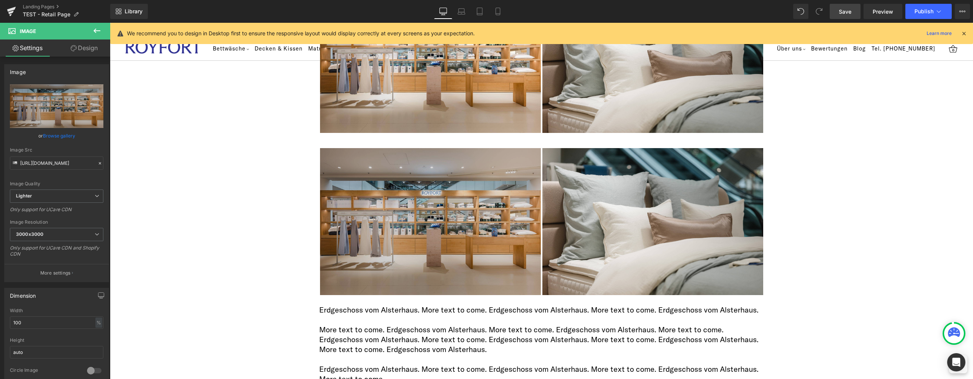
scroll to position [1202, 0]
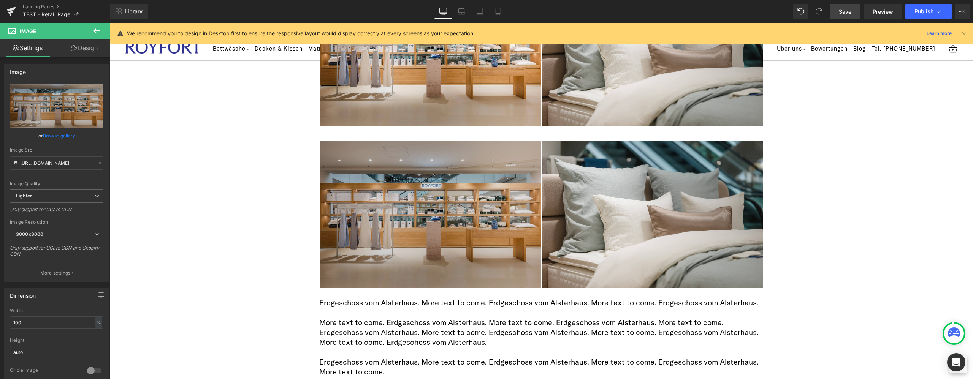
click at [422, 176] on img at bounding box center [430, 214] width 221 height 147
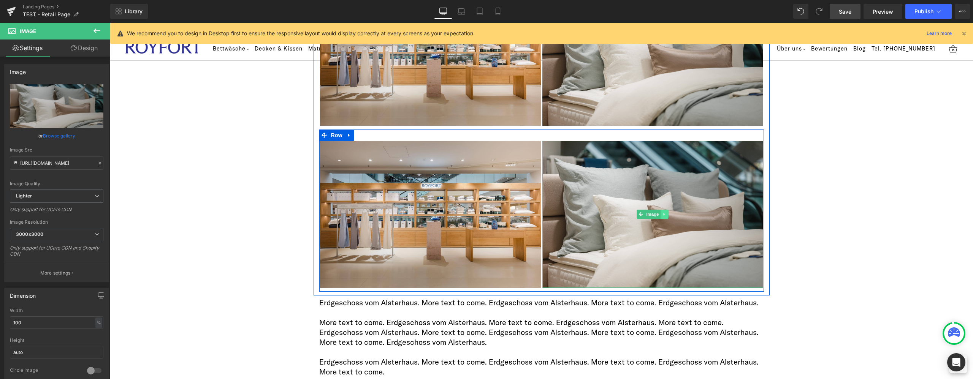
click at [664, 214] on icon at bounding box center [664, 214] width 1 height 3
click at [666, 213] on icon at bounding box center [668, 215] width 4 height 4
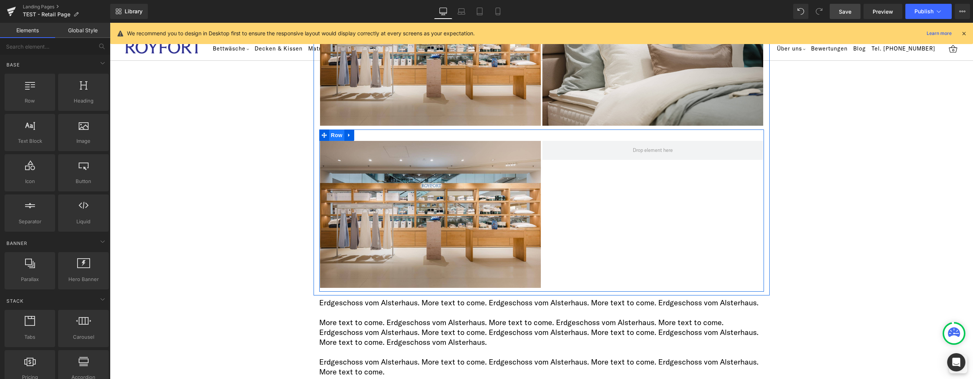
click at [332, 135] on span "Row" at bounding box center [336, 135] width 15 height 11
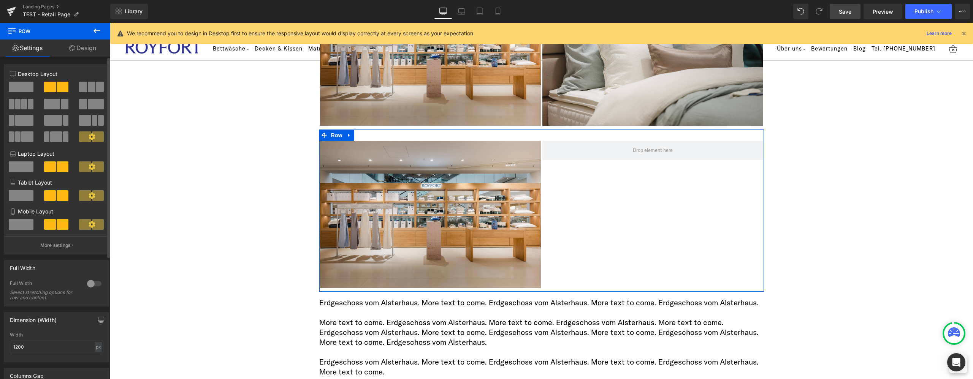
click at [19, 82] on span at bounding box center [21, 87] width 25 height 11
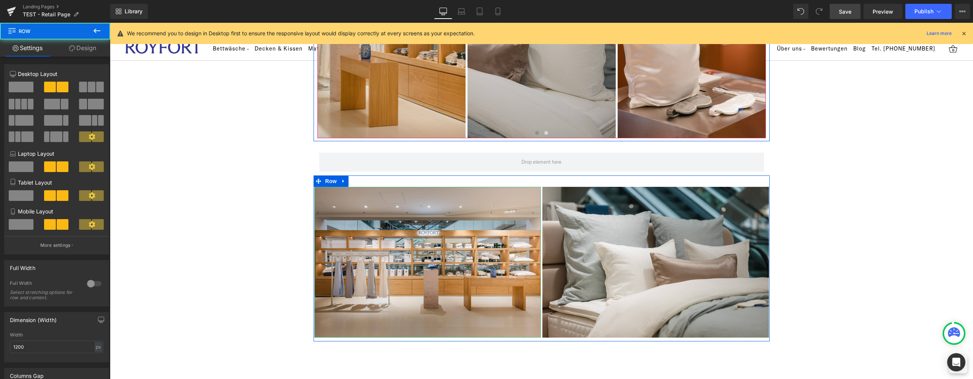
scroll to position [1867, 0]
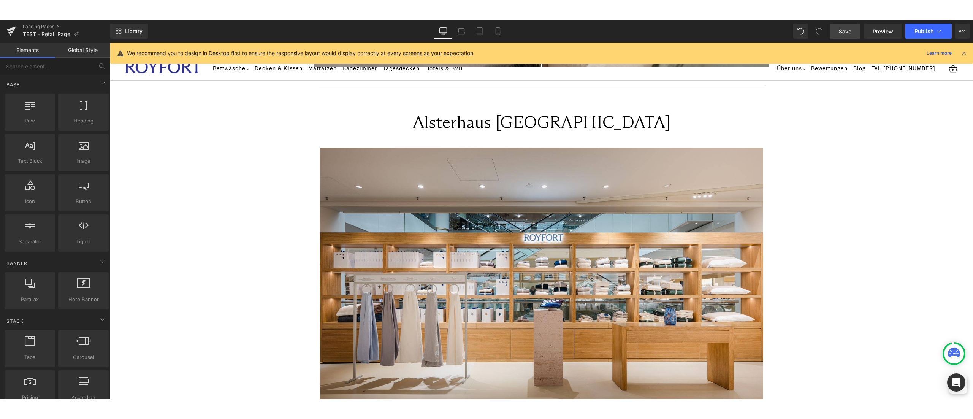
scroll to position [1031, 0]
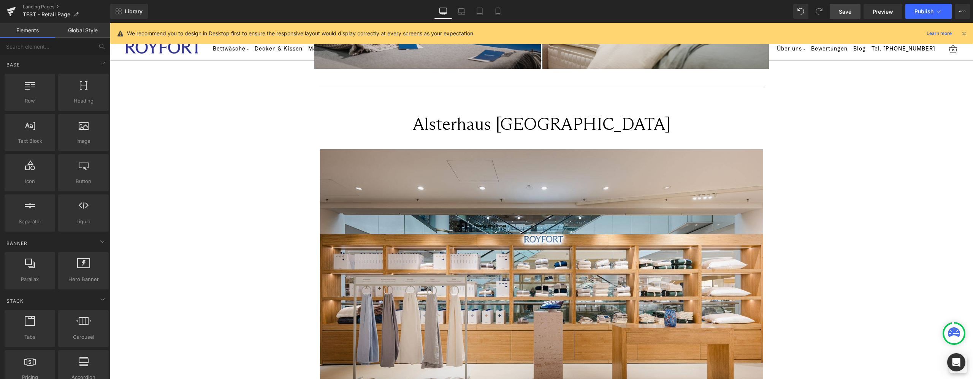
click at [844, 8] on span "Save" at bounding box center [845, 12] width 13 height 8
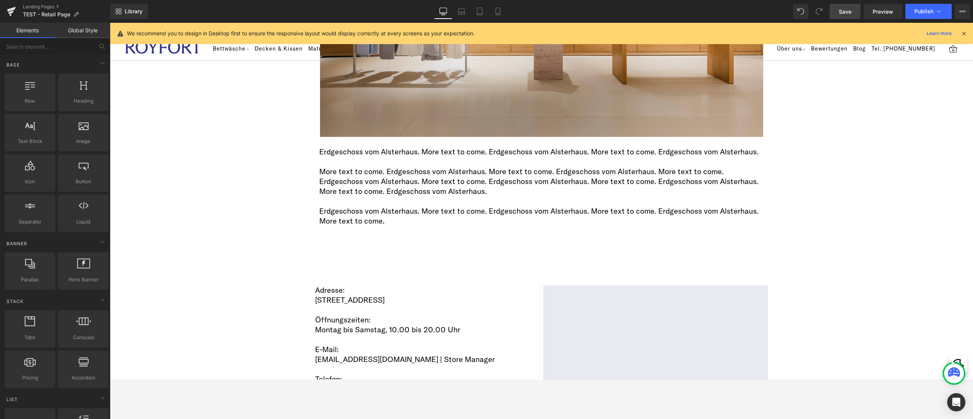
scroll to position [1293, 0]
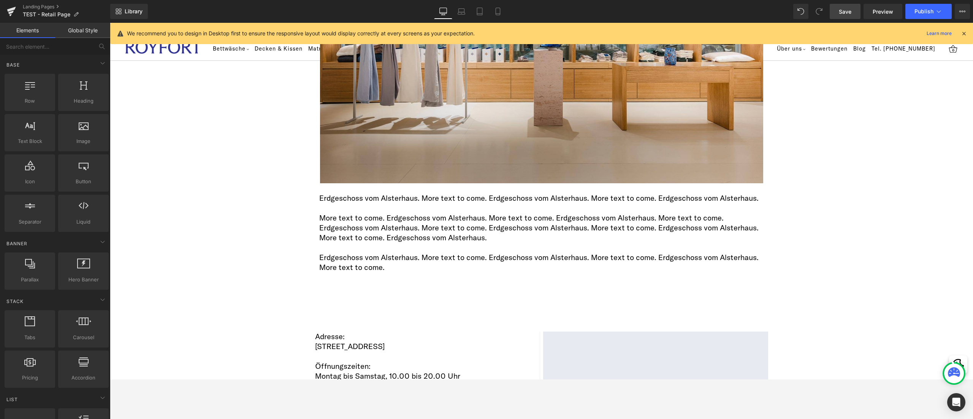
click at [844, 6] on link "Save" at bounding box center [845, 11] width 31 height 15
click at [33, 7] on link "Landing Pages" at bounding box center [66, 7] width 87 height 6
